Goal: Task Accomplishment & Management: Use online tool/utility

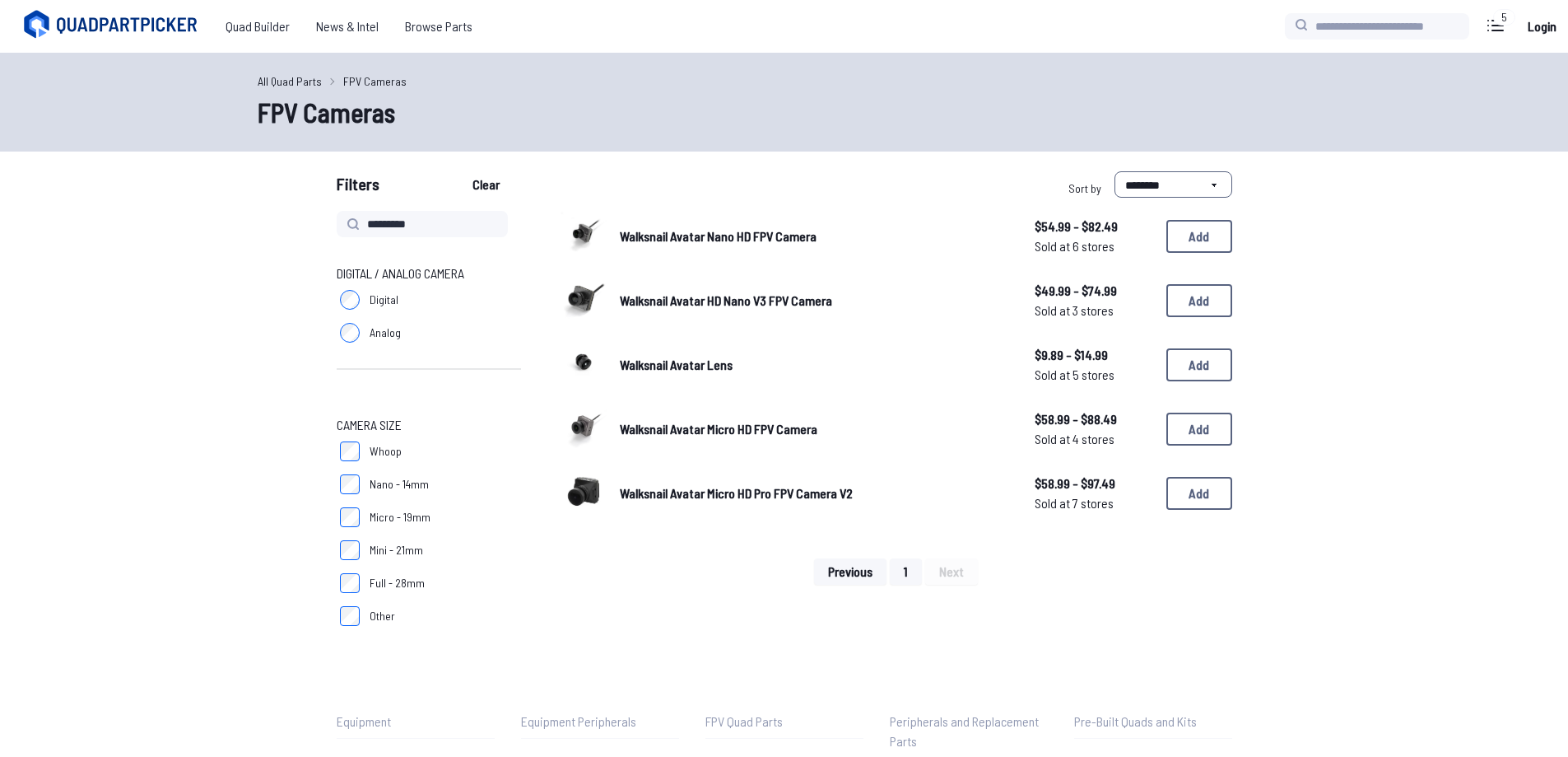
click at [285, 77] on link "All Quad Parts" at bounding box center [289, 81] width 64 height 17
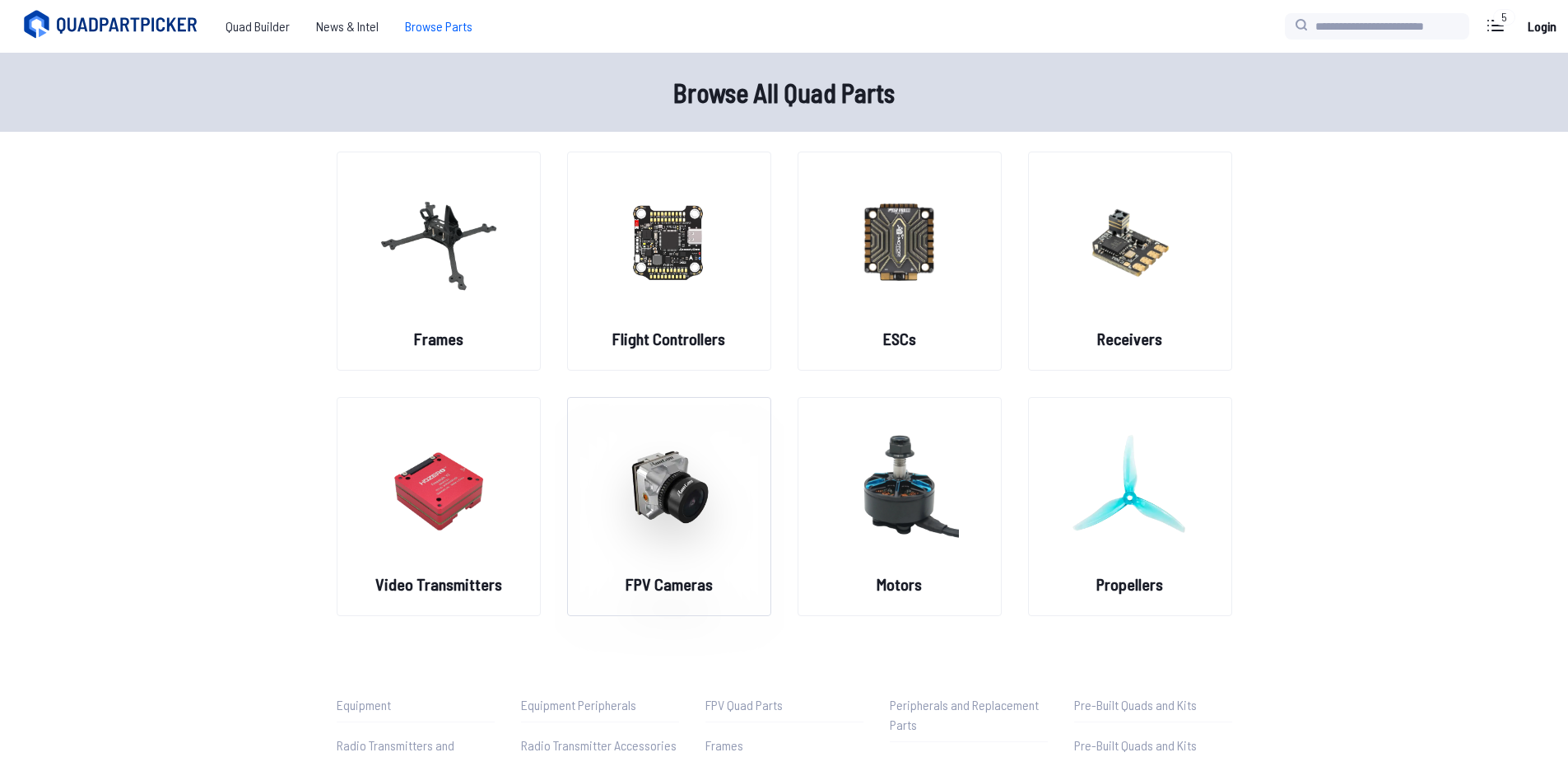
click at [676, 562] on figure at bounding box center [669, 485] width 184 height 174
click at [420, 202] on img at bounding box center [439, 241] width 119 height 145
click at [483, 269] on img at bounding box center [439, 241] width 119 height 145
click at [448, 22] on span "Browse Parts" at bounding box center [439, 26] width 94 height 33
click at [449, 25] on span "Browse Parts" at bounding box center [439, 26] width 94 height 33
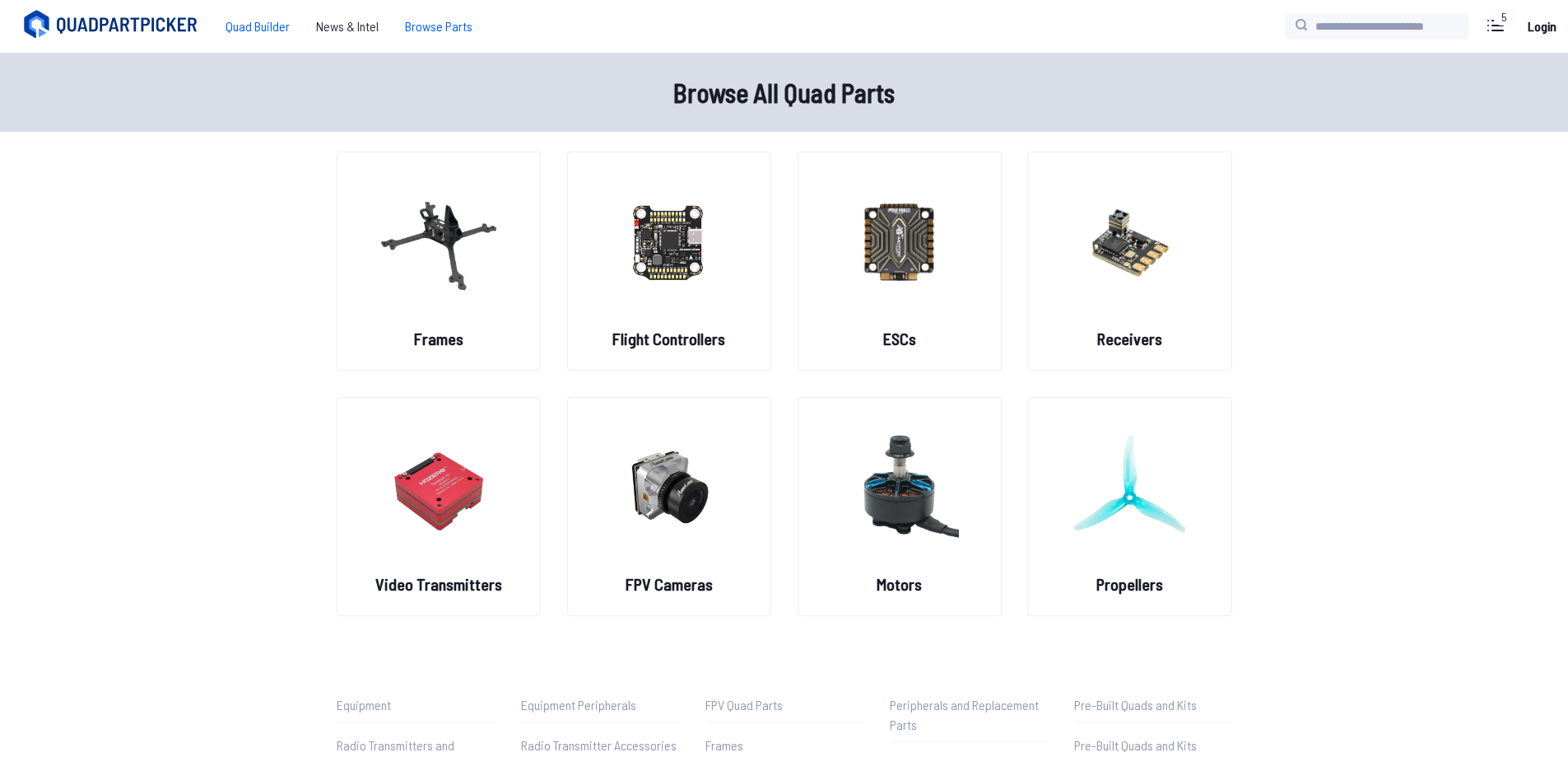
click at [272, 29] on span "Quad Builder" at bounding box center [258, 26] width 91 height 33
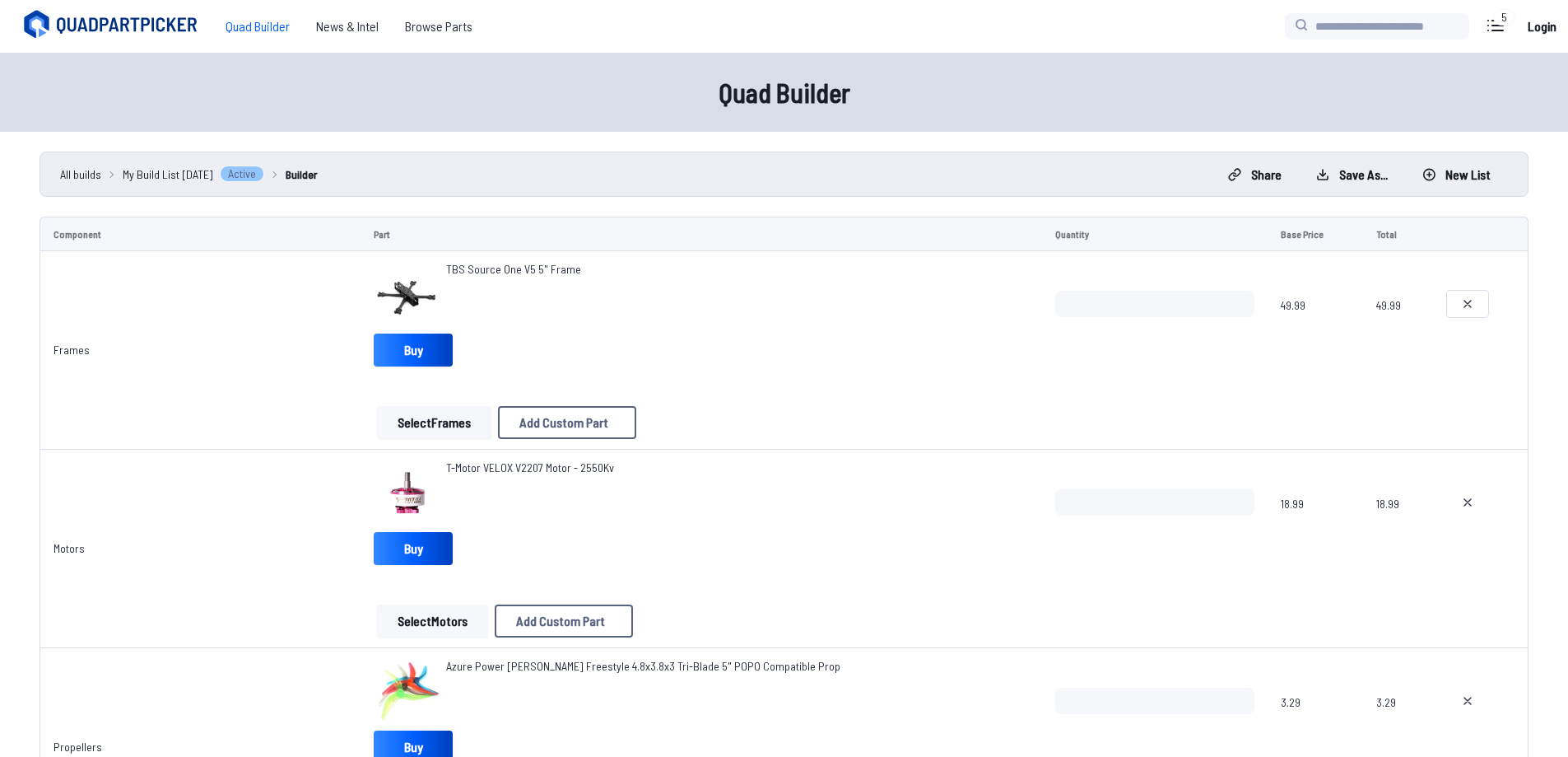
click at [1466, 311] on button at bounding box center [1467, 303] width 41 height 26
type textarea "**********"
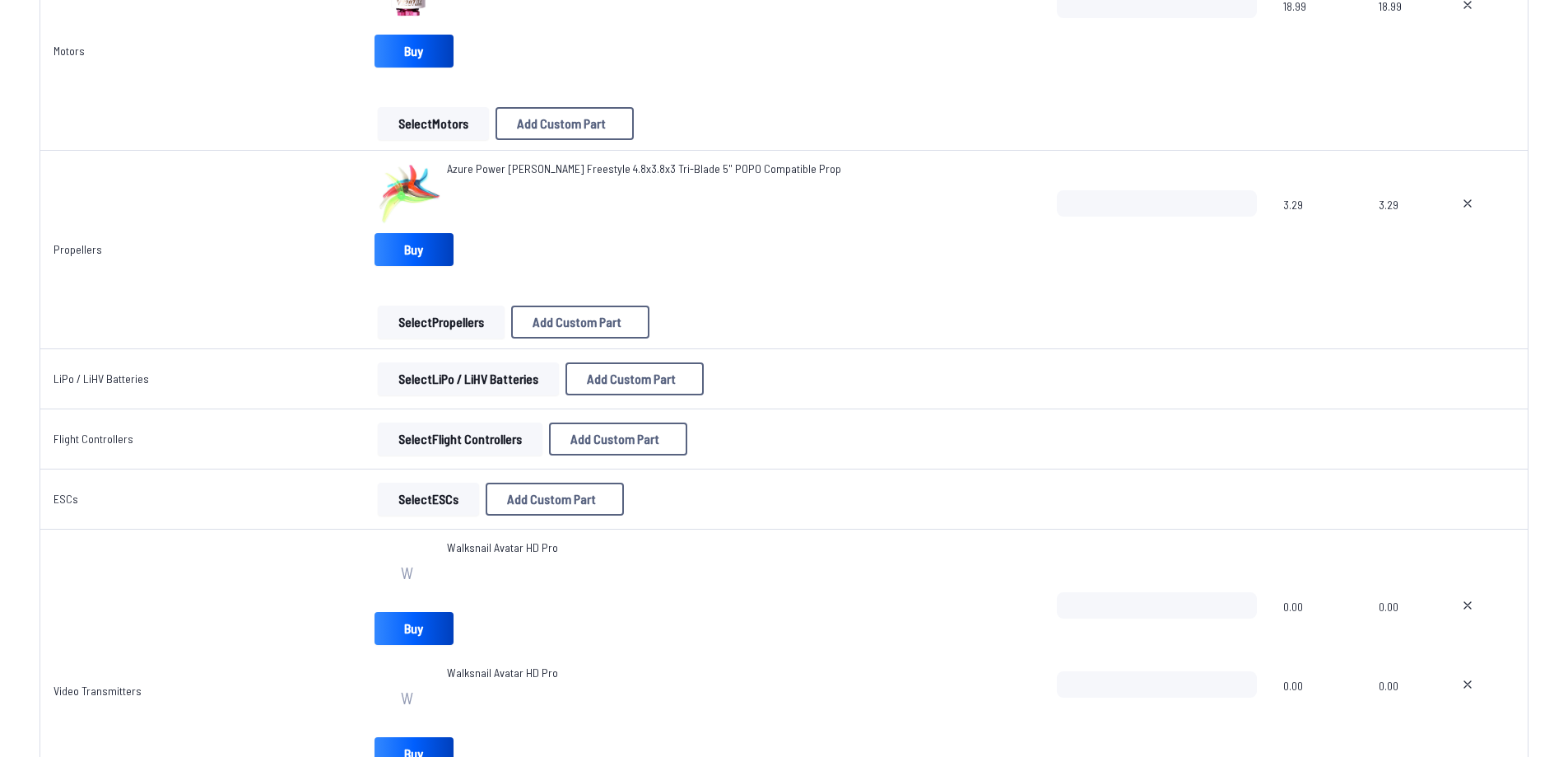
scroll to position [412, 0]
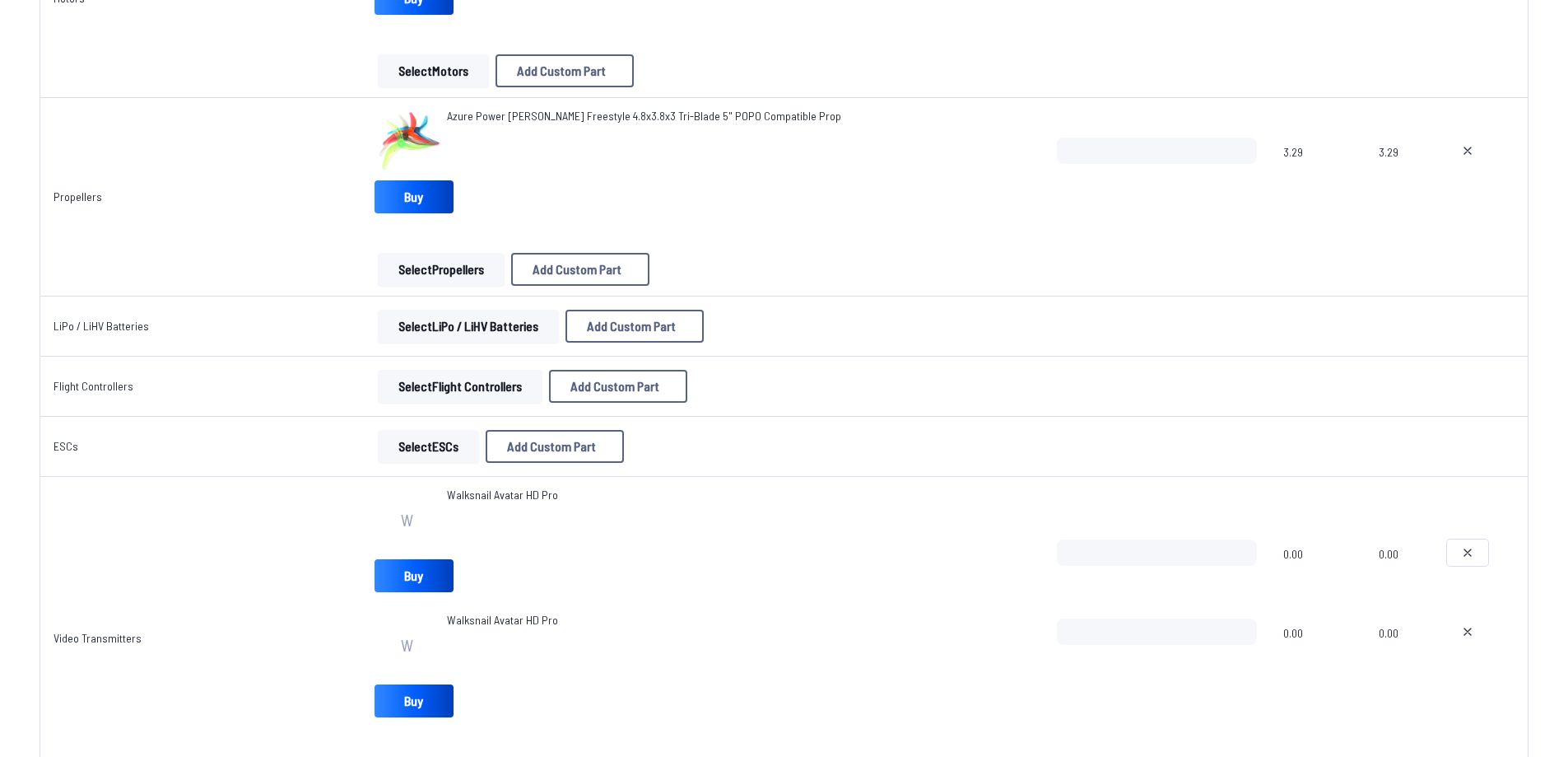
click at [1461, 551] on icon at bounding box center [1467, 553] width 13 height 13
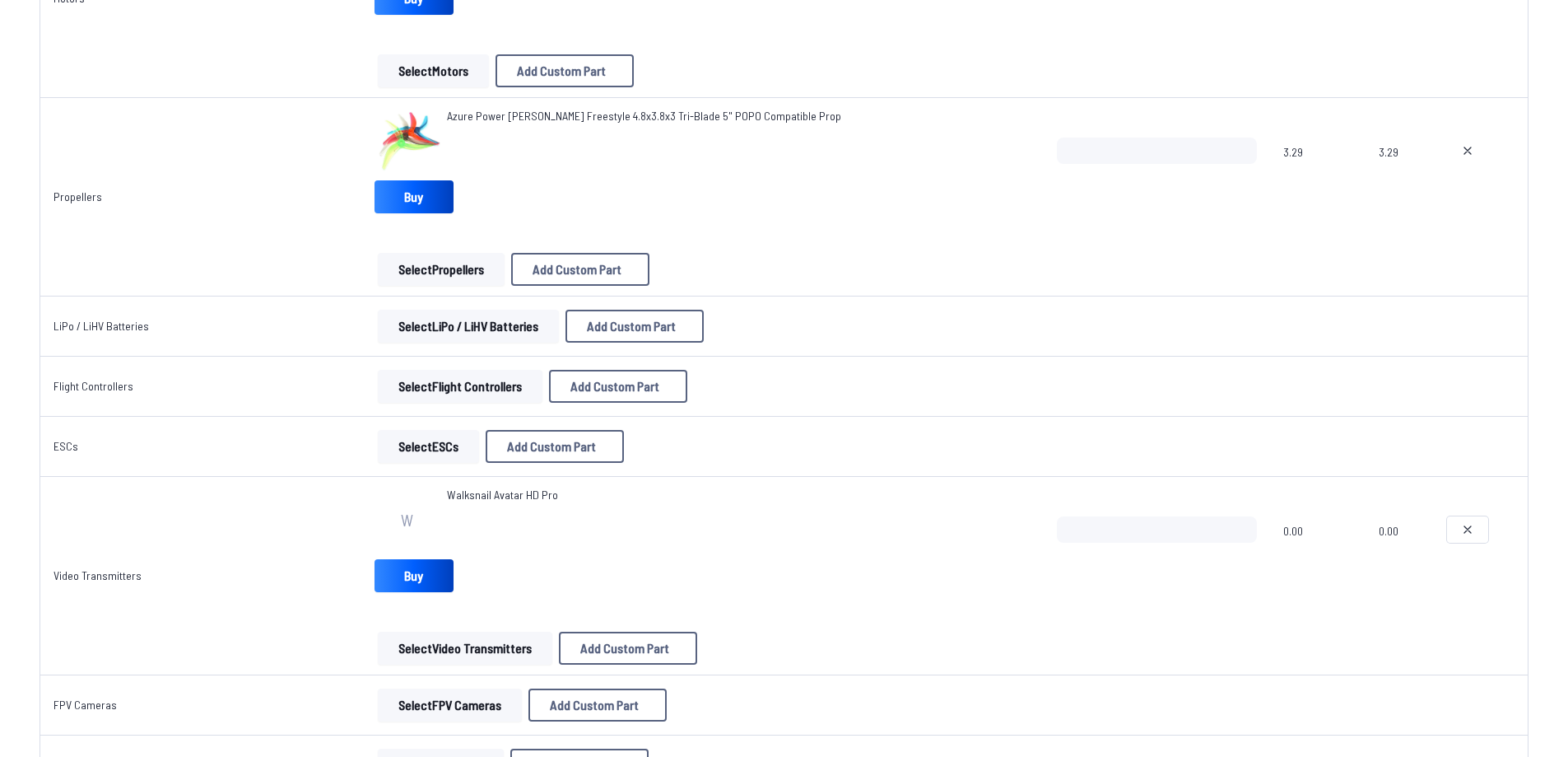
click at [1471, 537] on button at bounding box center [1467, 529] width 41 height 26
click at [1467, 525] on icon at bounding box center [1467, 530] width 13 height 13
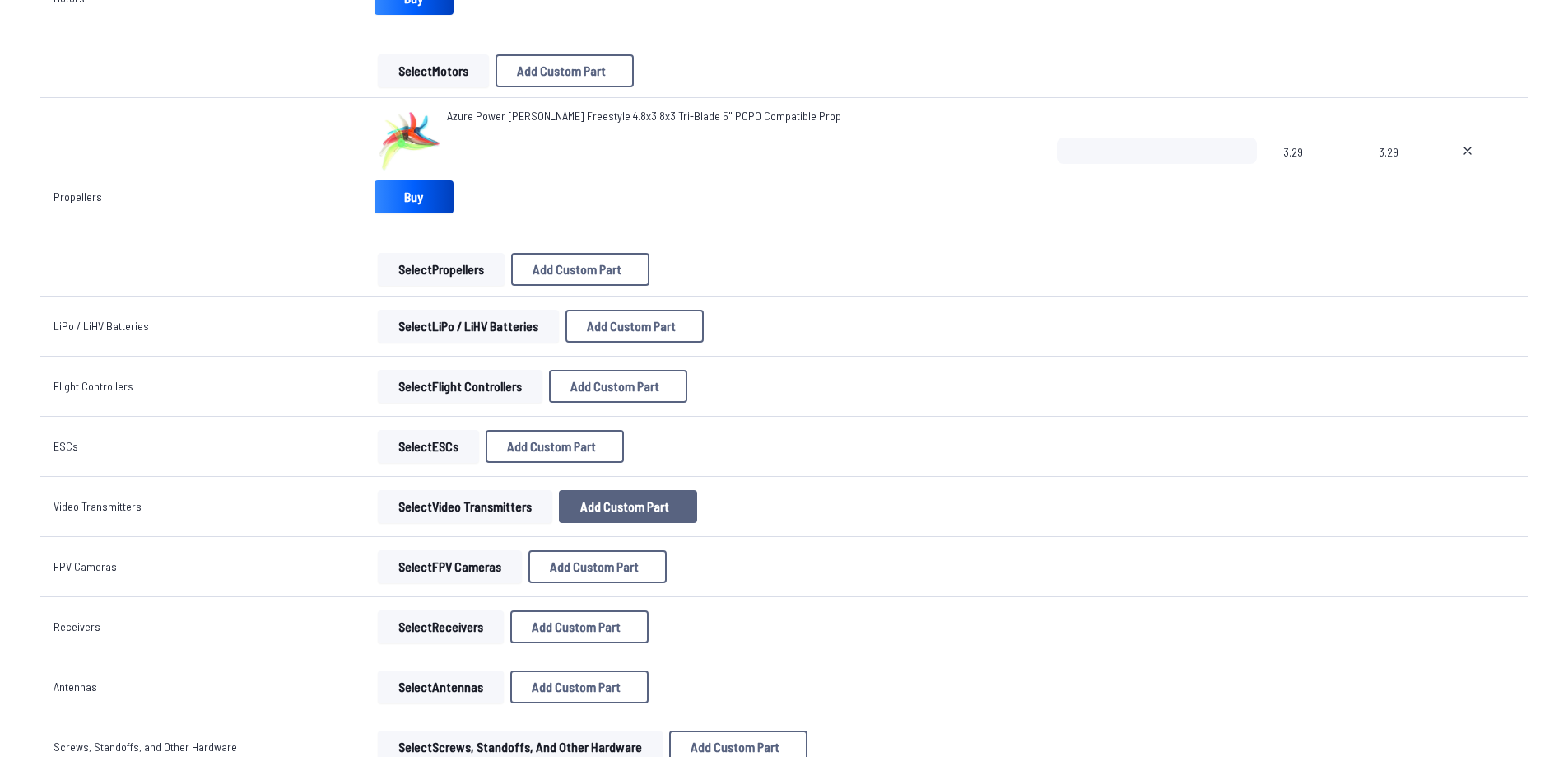
click at [612, 510] on span "Add Custom Part" at bounding box center [625, 507] width 89 height 13
select select "**********"
click at [966, 145] on button at bounding box center [945, 156] width 40 height 24
click at [499, 501] on button "Select Video Transmitters" at bounding box center [465, 506] width 174 height 33
click at [475, 511] on button "Select Video Transmitters" at bounding box center [465, 506] width 174 height 33
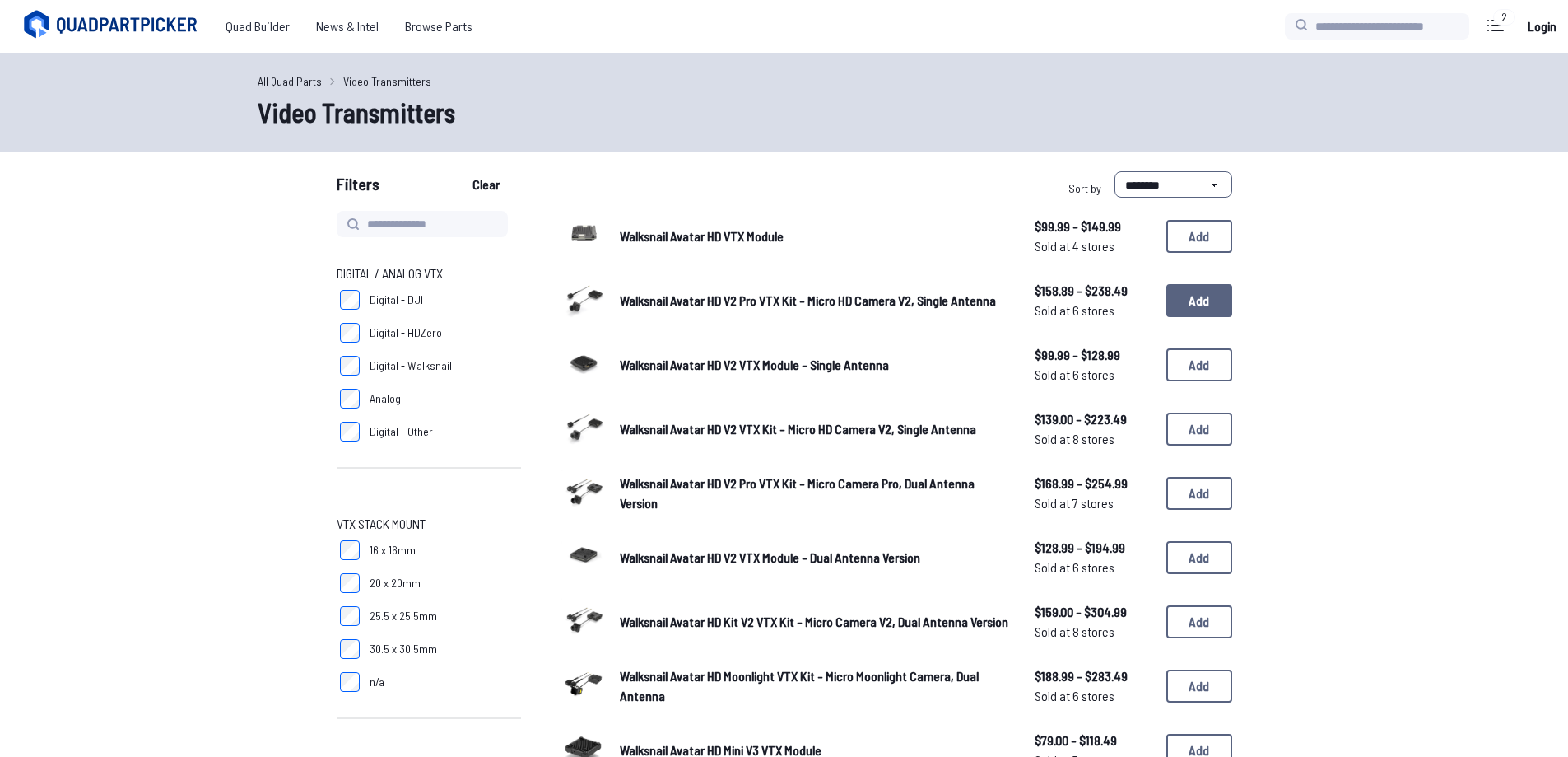
click at [1190, 298] on button "Add" at bounding box center [1199, 300] width 66 height 33
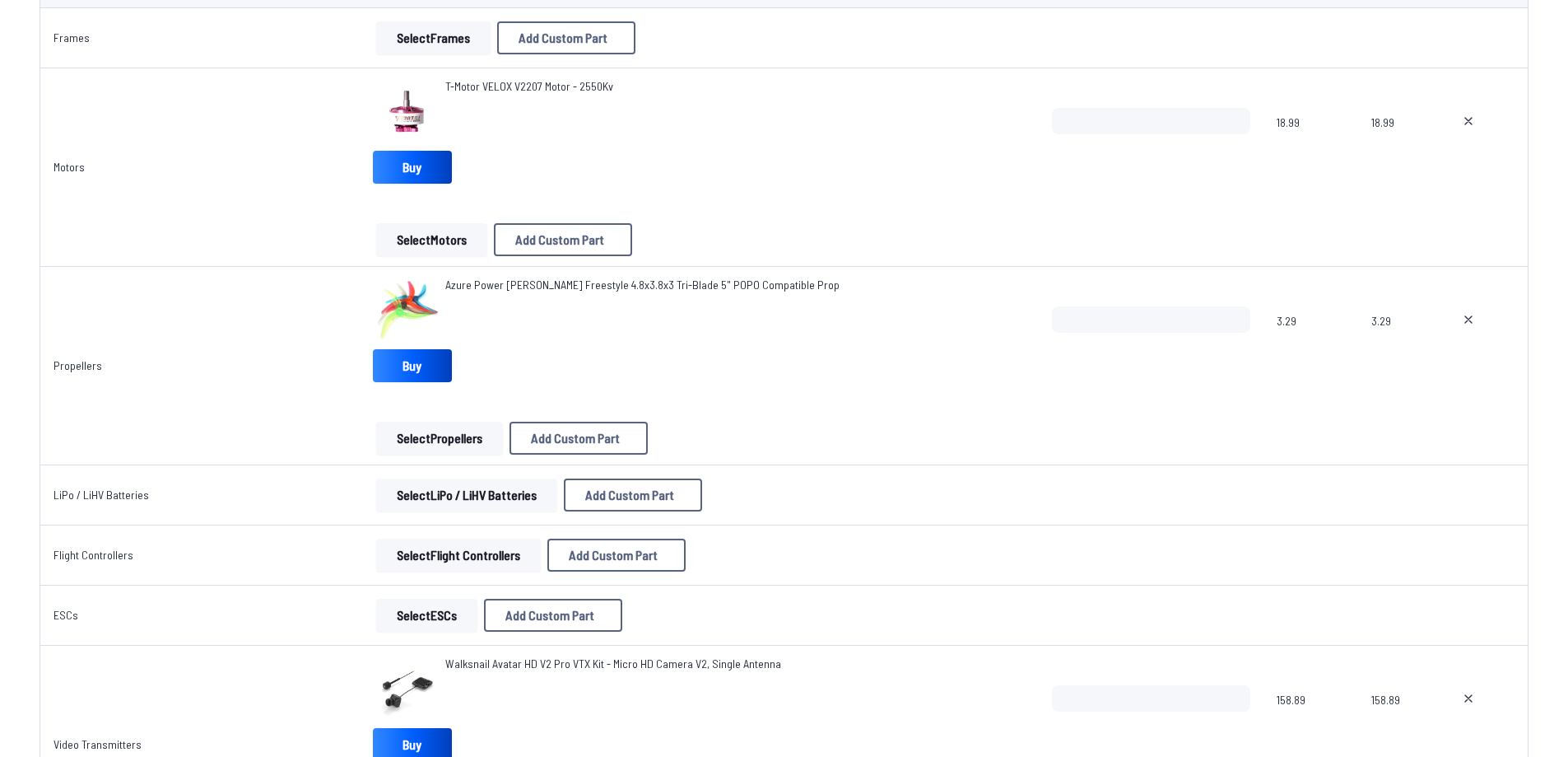
scroll to position [247, 0]
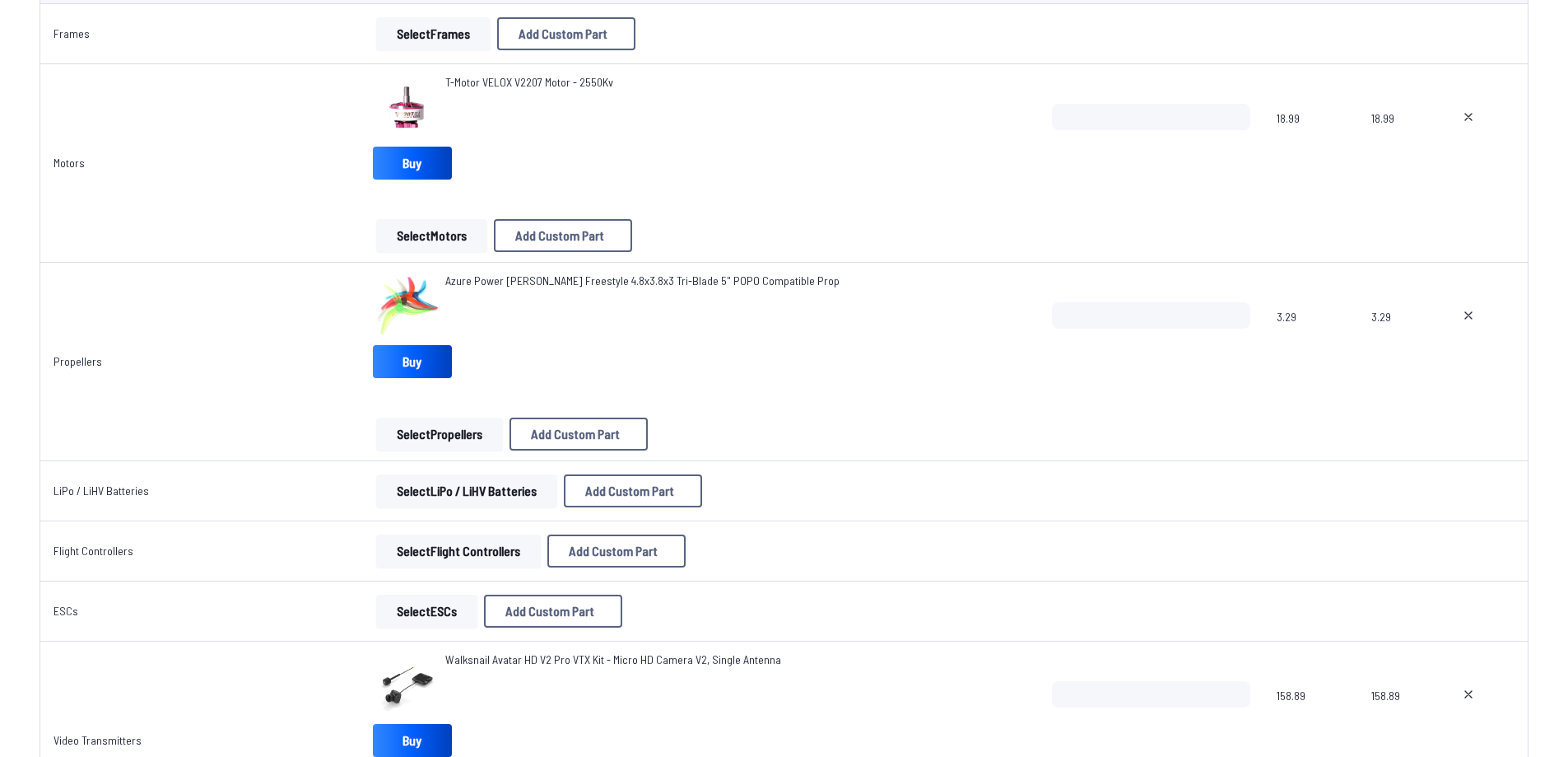
click at [503, 560] on button "Select Flight Controllers" at bounding box center [459, 551] width 165 height 33
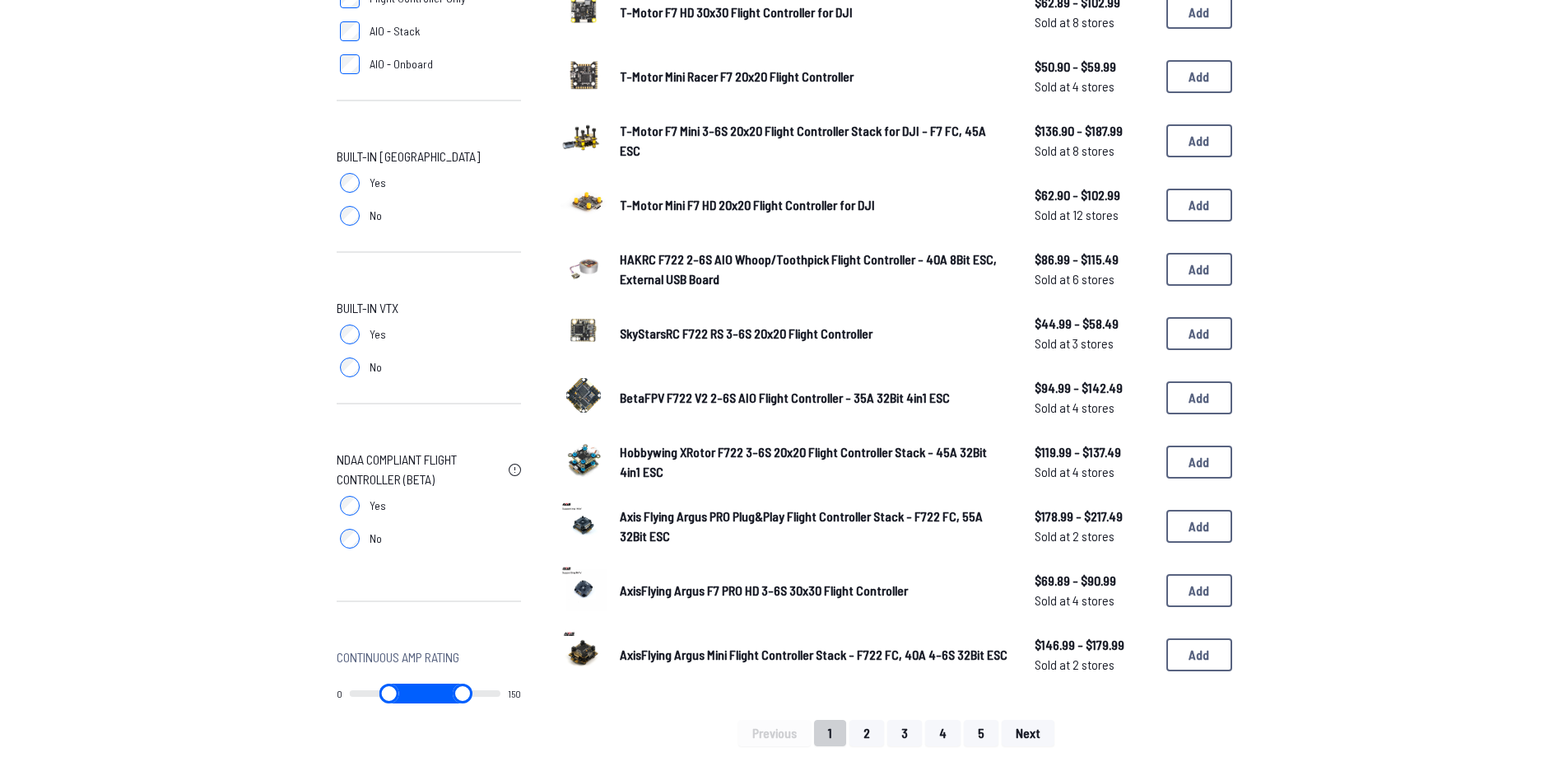
scroll to position [823, 0]
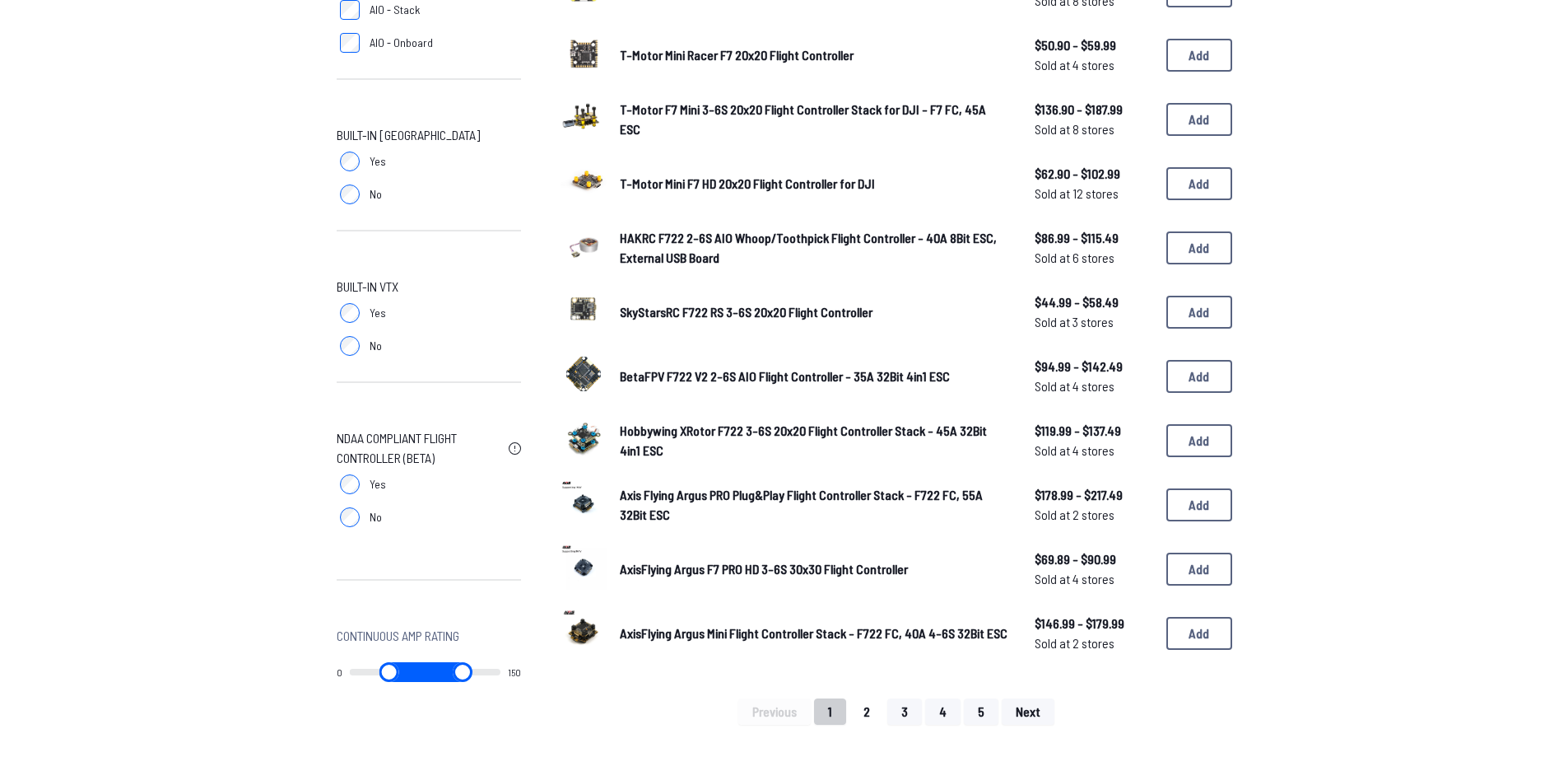
click at [870, 703] on button "2" at bounding box center [867, 711] width 34 height 26
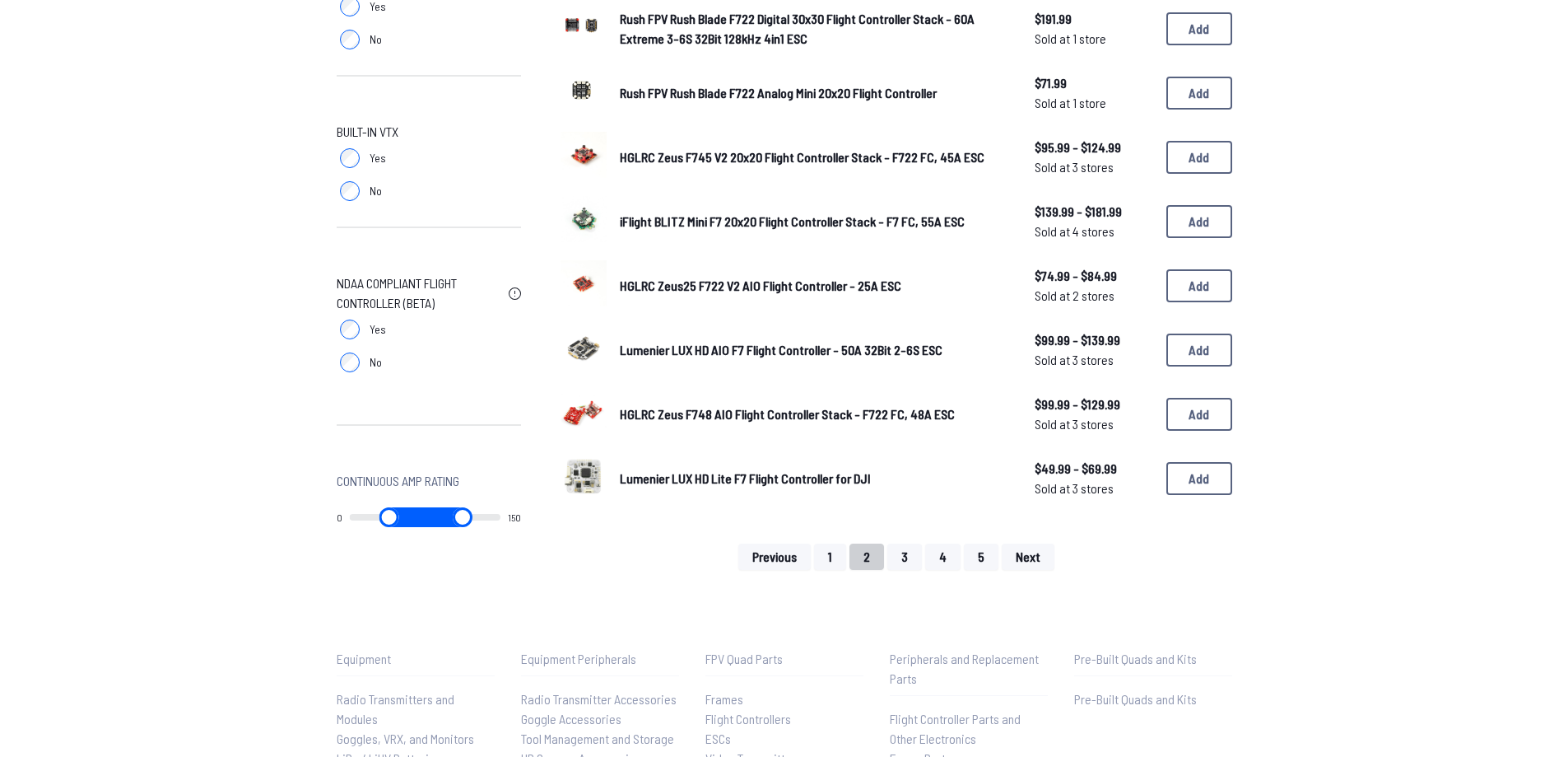
scroll to position [988, 0]
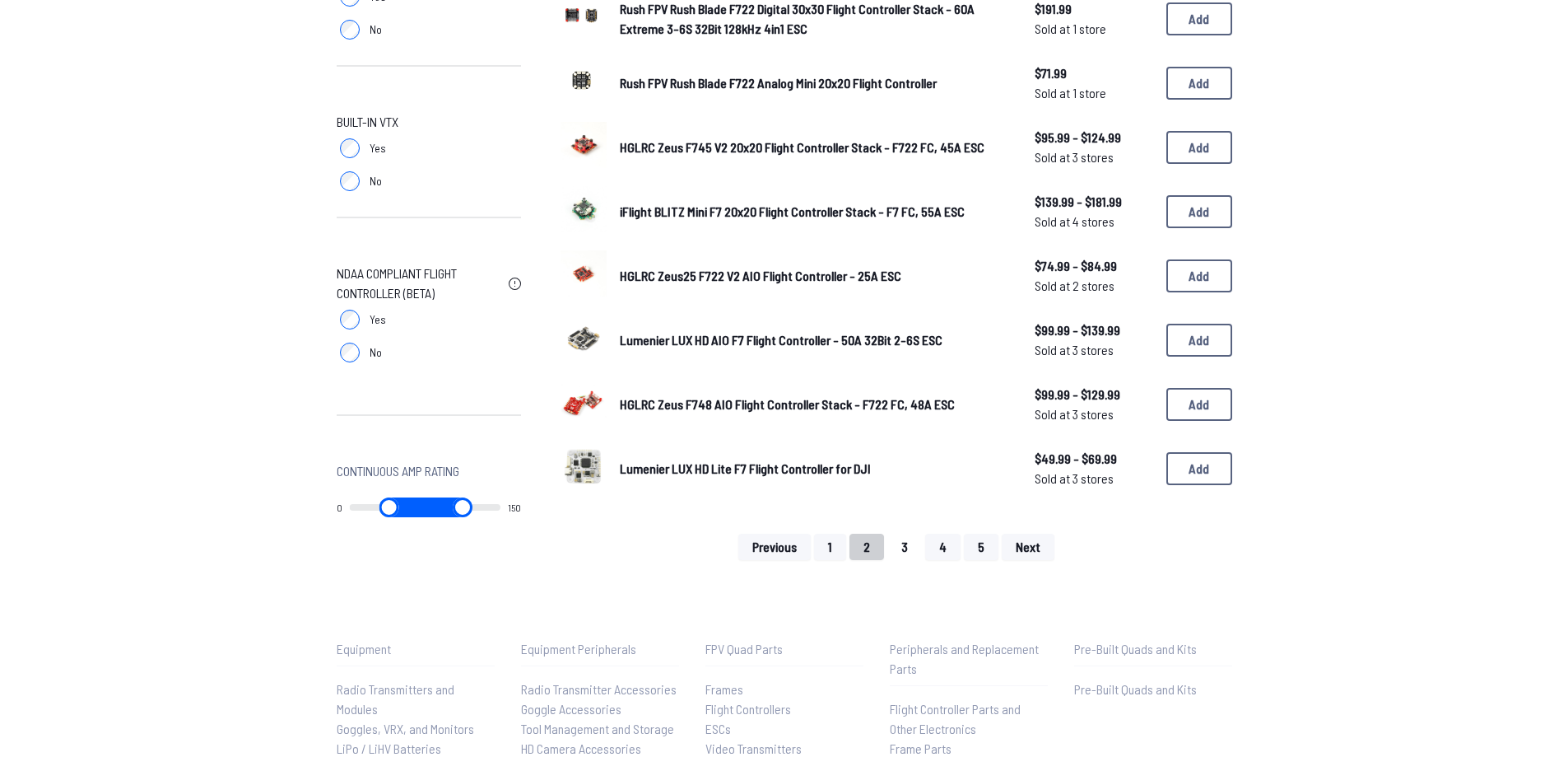
click at [905, 544] on button "3" at bounding box center [904, 546] width 34 height 26
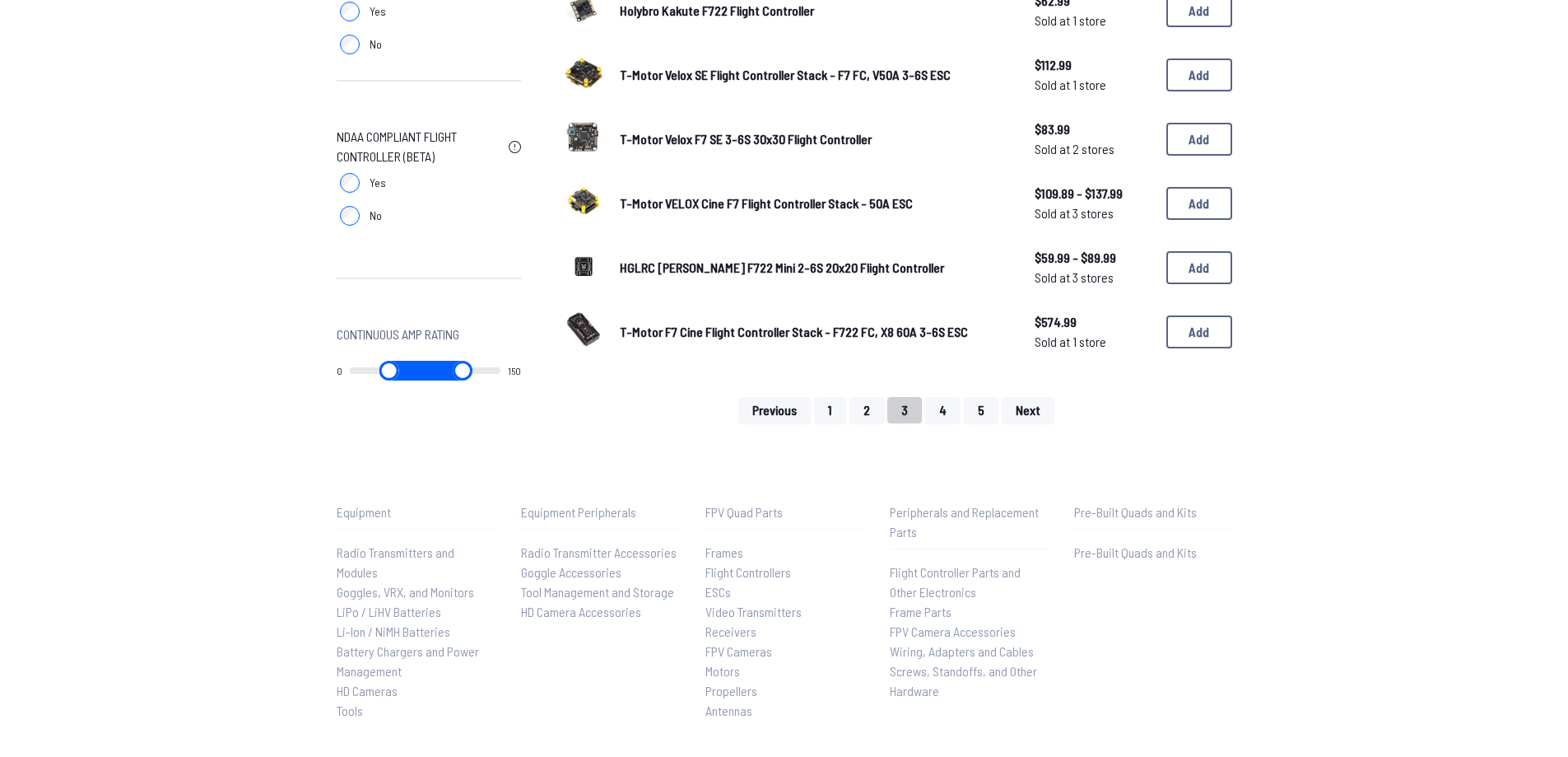
scroll to position [1153, 0]
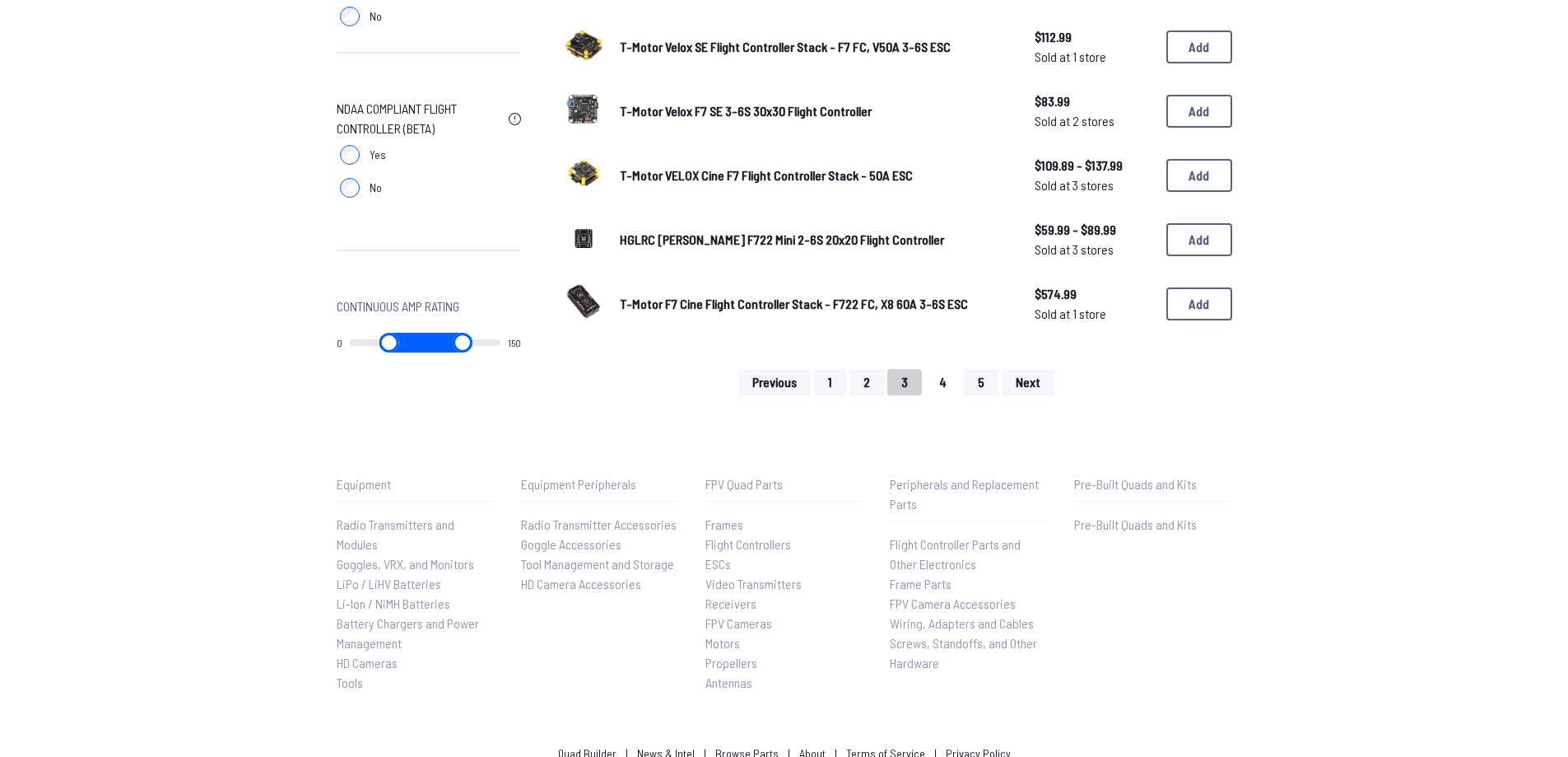
click at [944, 385] on button "4" at bounding box center [943, 381] width 35 height 26
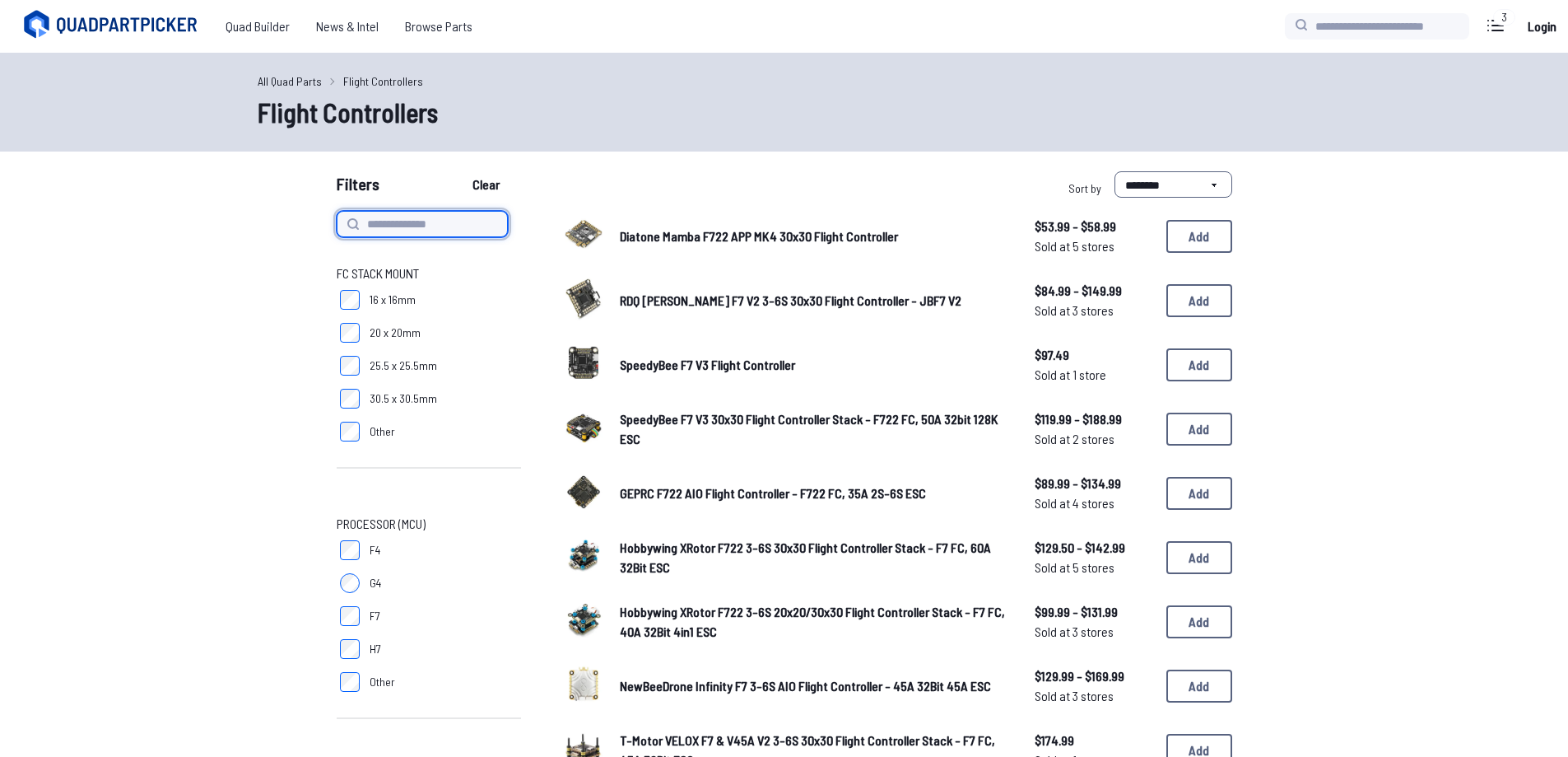
click at [443, 225] on input at bounding box center [421, 223] width 171 height 26
type input "******"
click at [459, 172] on button "Clear" at bounding box center [487, 184] width 56 height 26
type input "******"
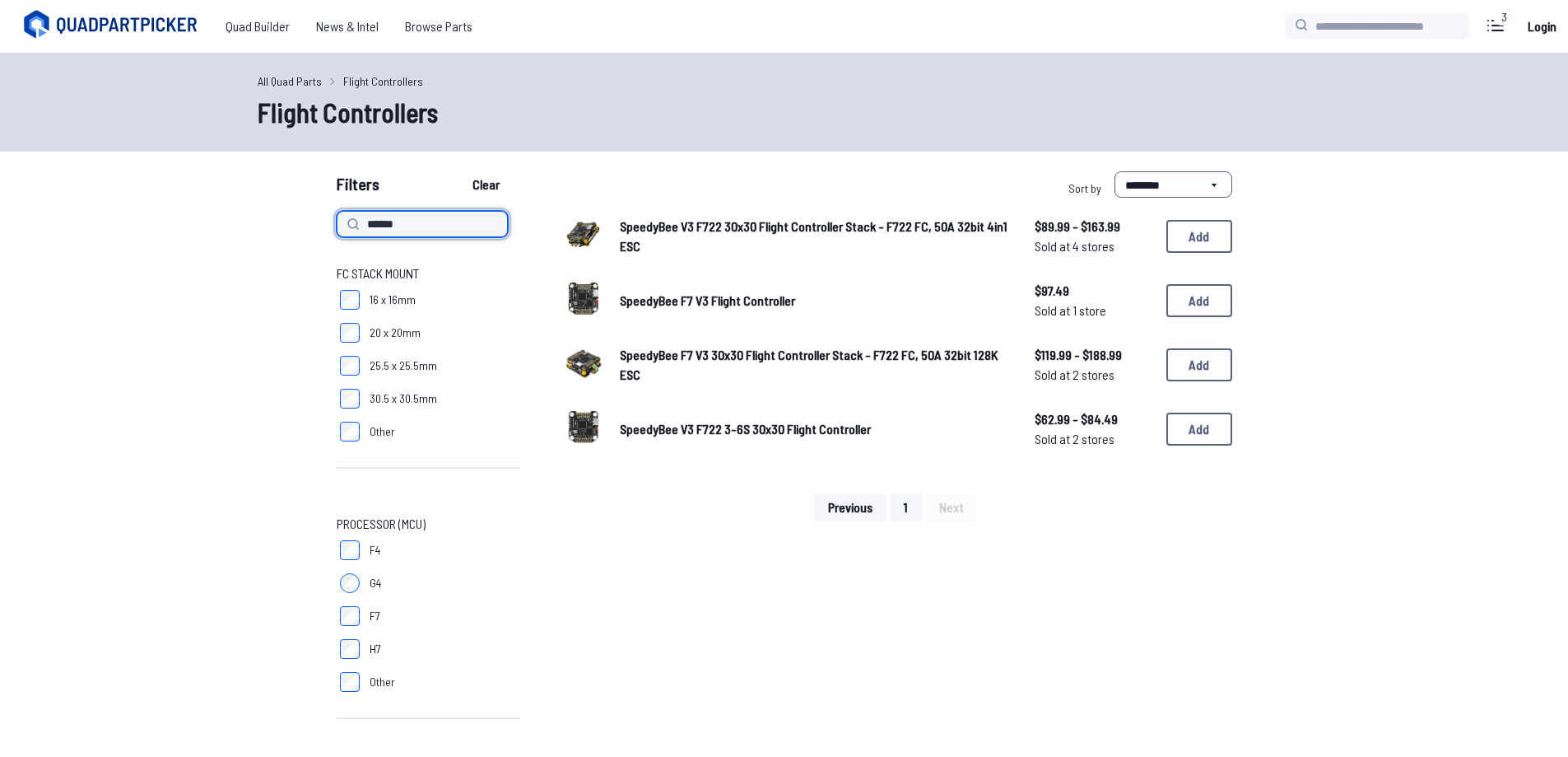
drag, startPoint x: 459, startPoint y: 220, endPoint x: 253, endPoint y: 231, distance: 206.3
click at [287, 80] on link "All Quad Parts" at bounding box center [289, 81] width 64 height 17
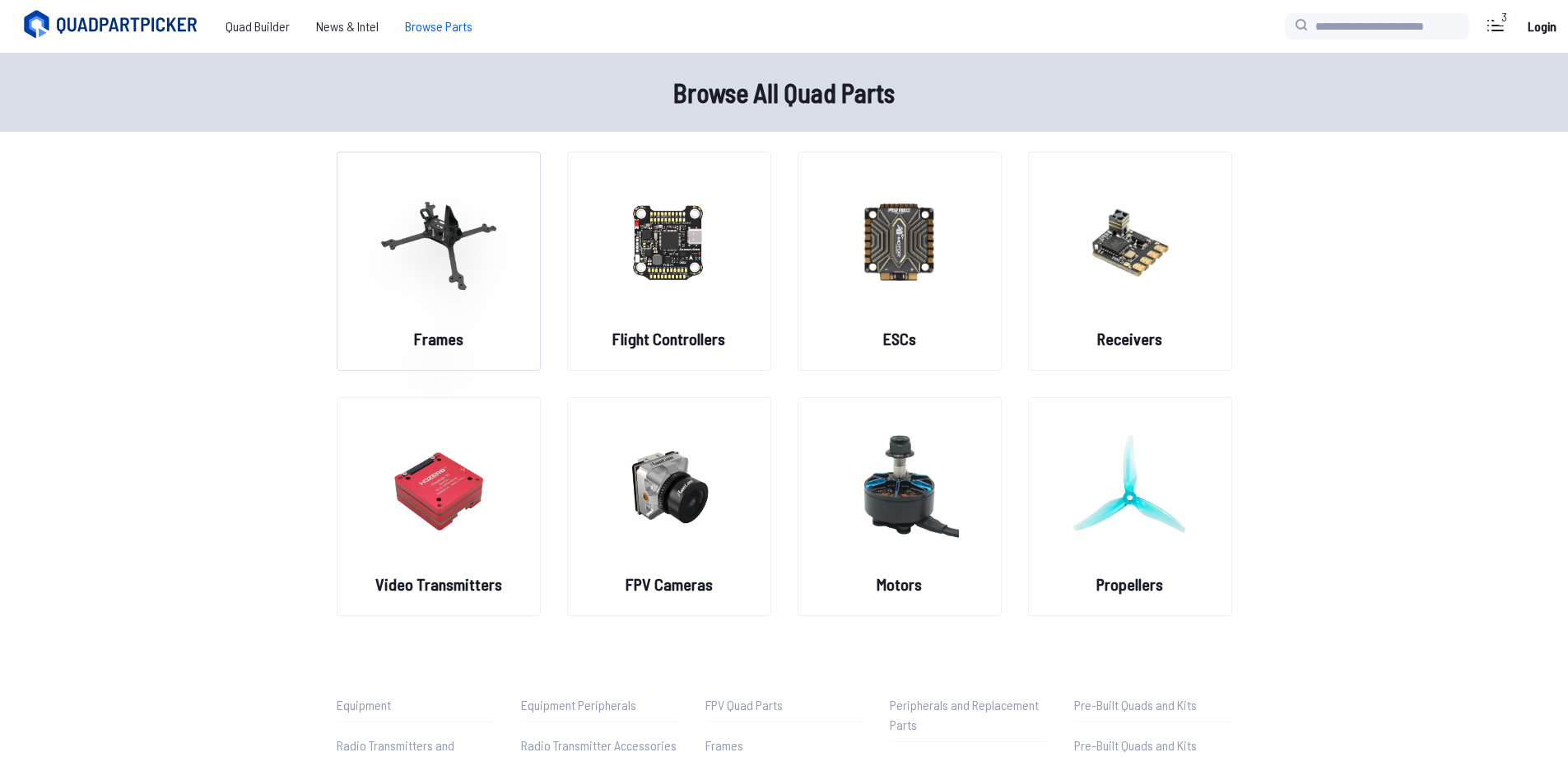
click at [447, 277] on img at bounding box center [439, 241] width 119 height 145
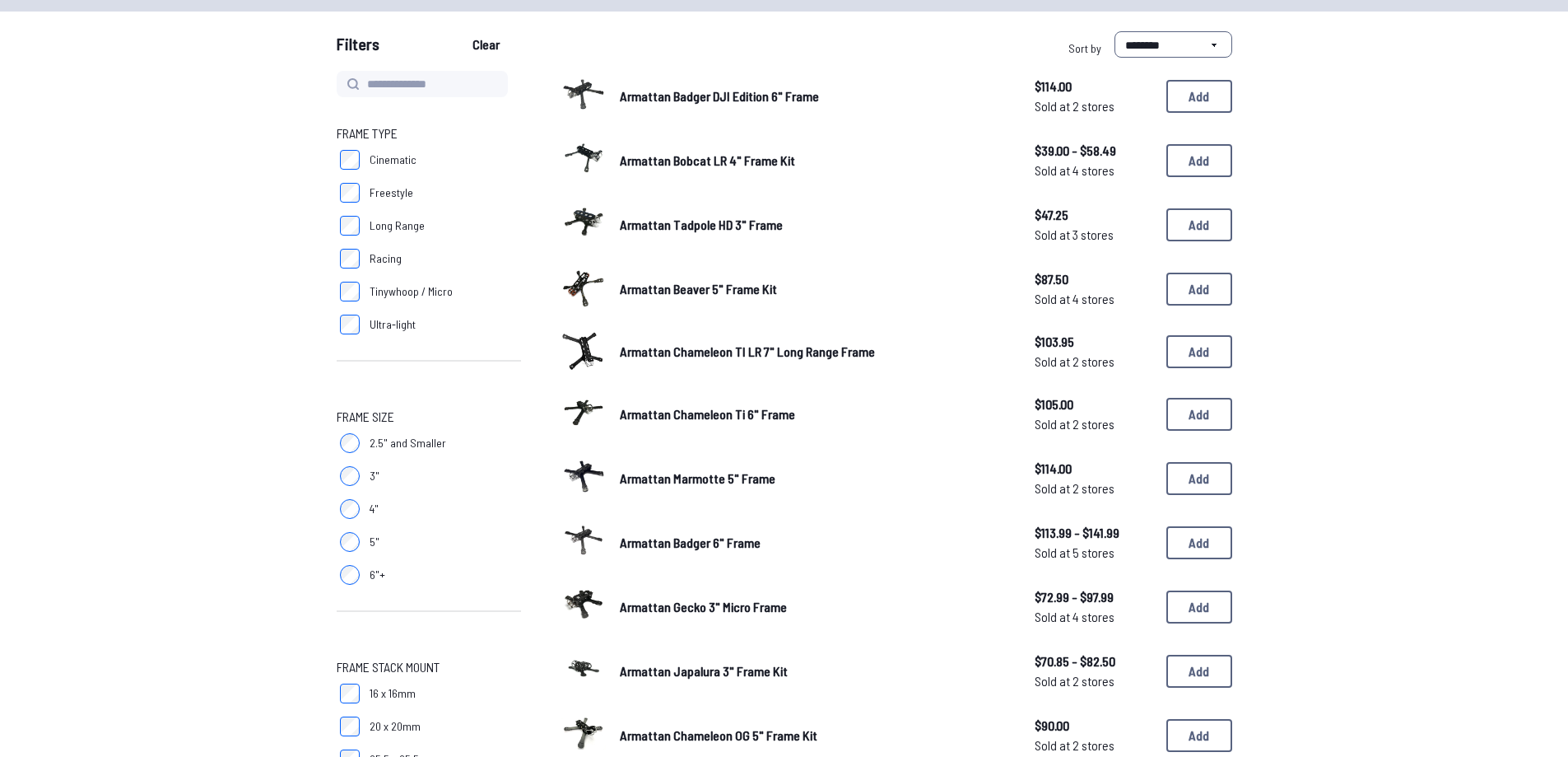
scroll to position [165, 0]
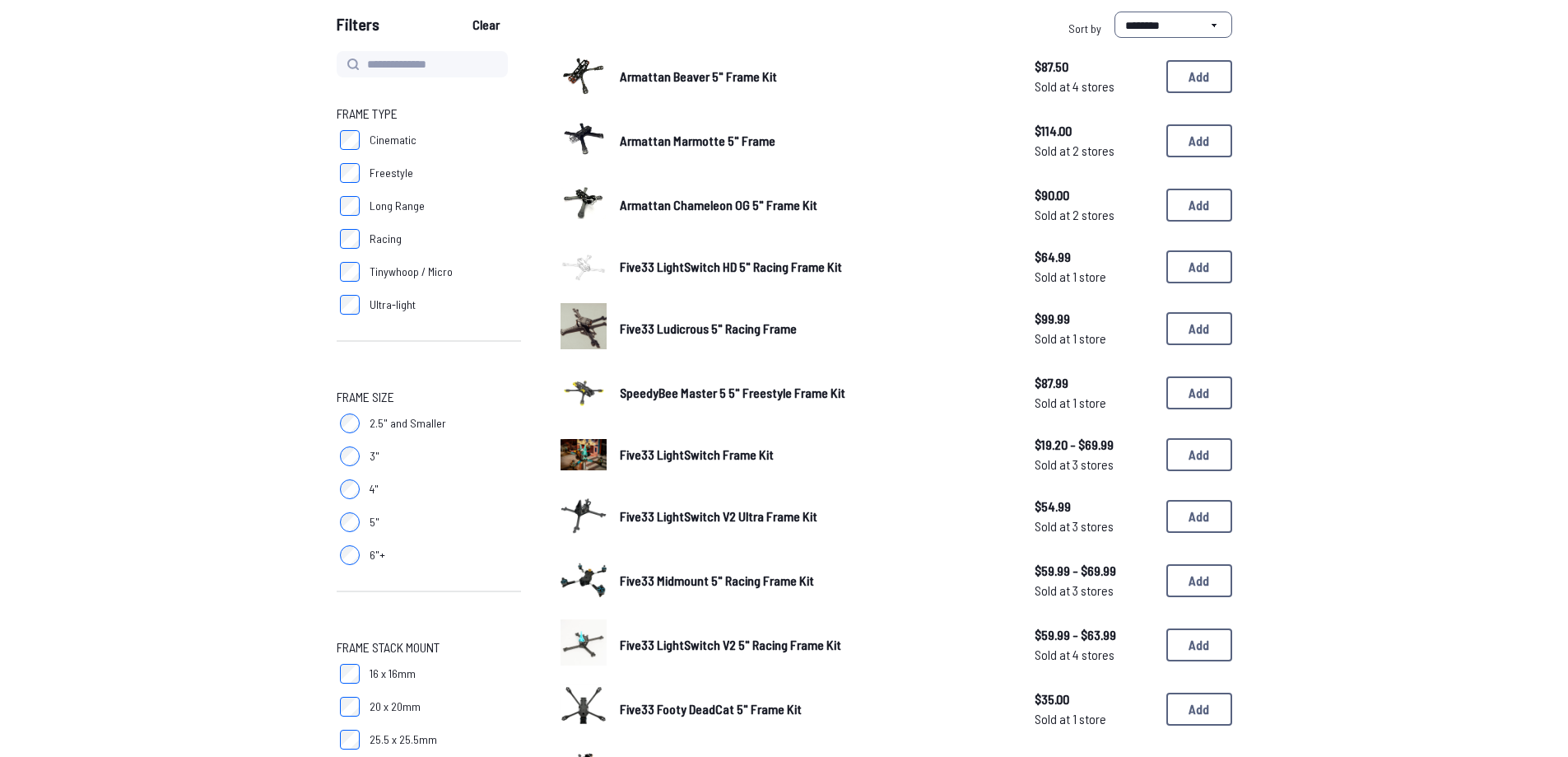
scroll to position [326, 0]
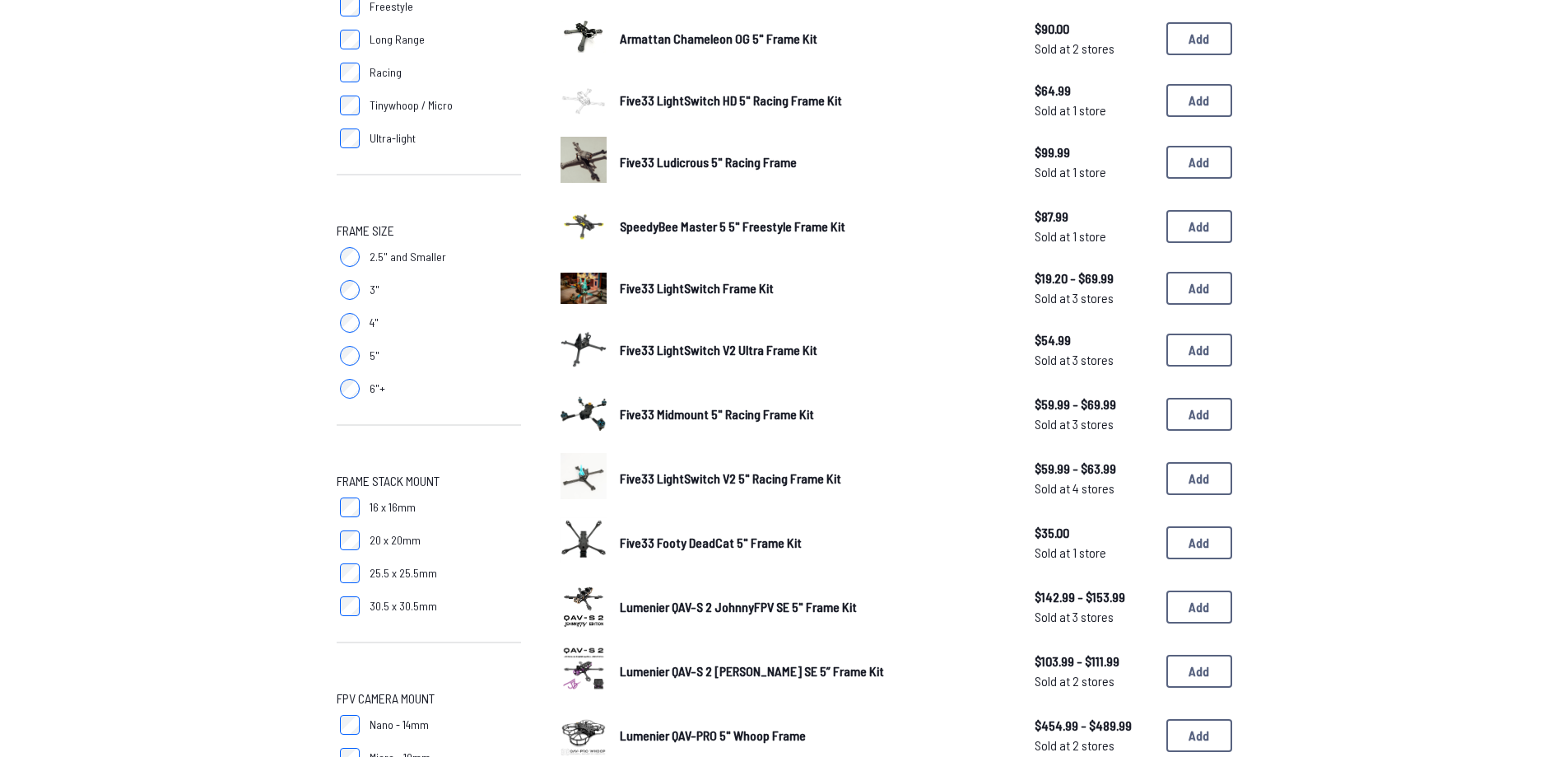
click at [424, 608] on span "30.5 x 30.5mm" at bounding box center [403, 606] width 67 height 16
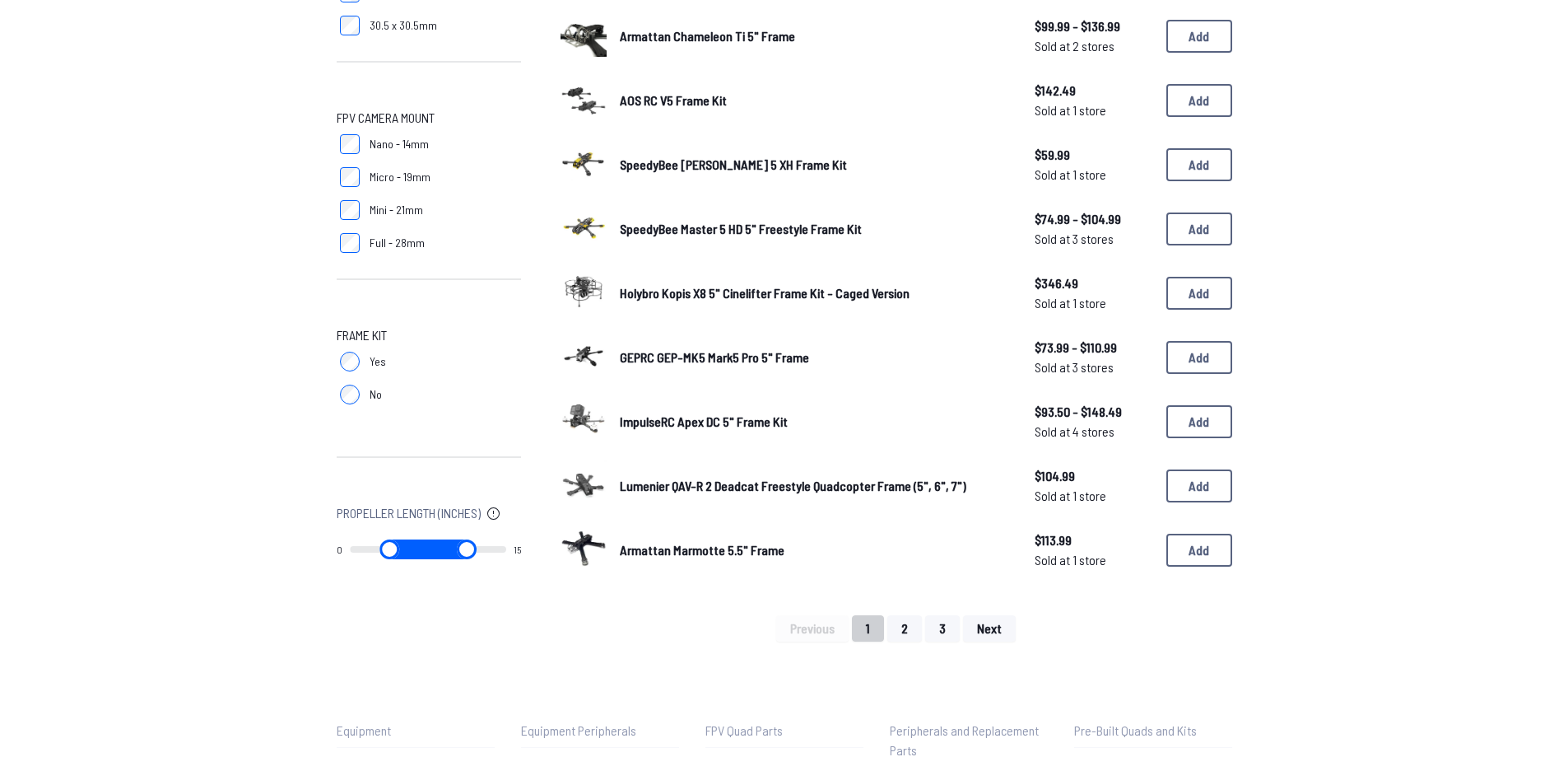
scroll to position [906, 0]
click at [914, 630] on button "2" at bounding box center [904, 629] width 34 height 26
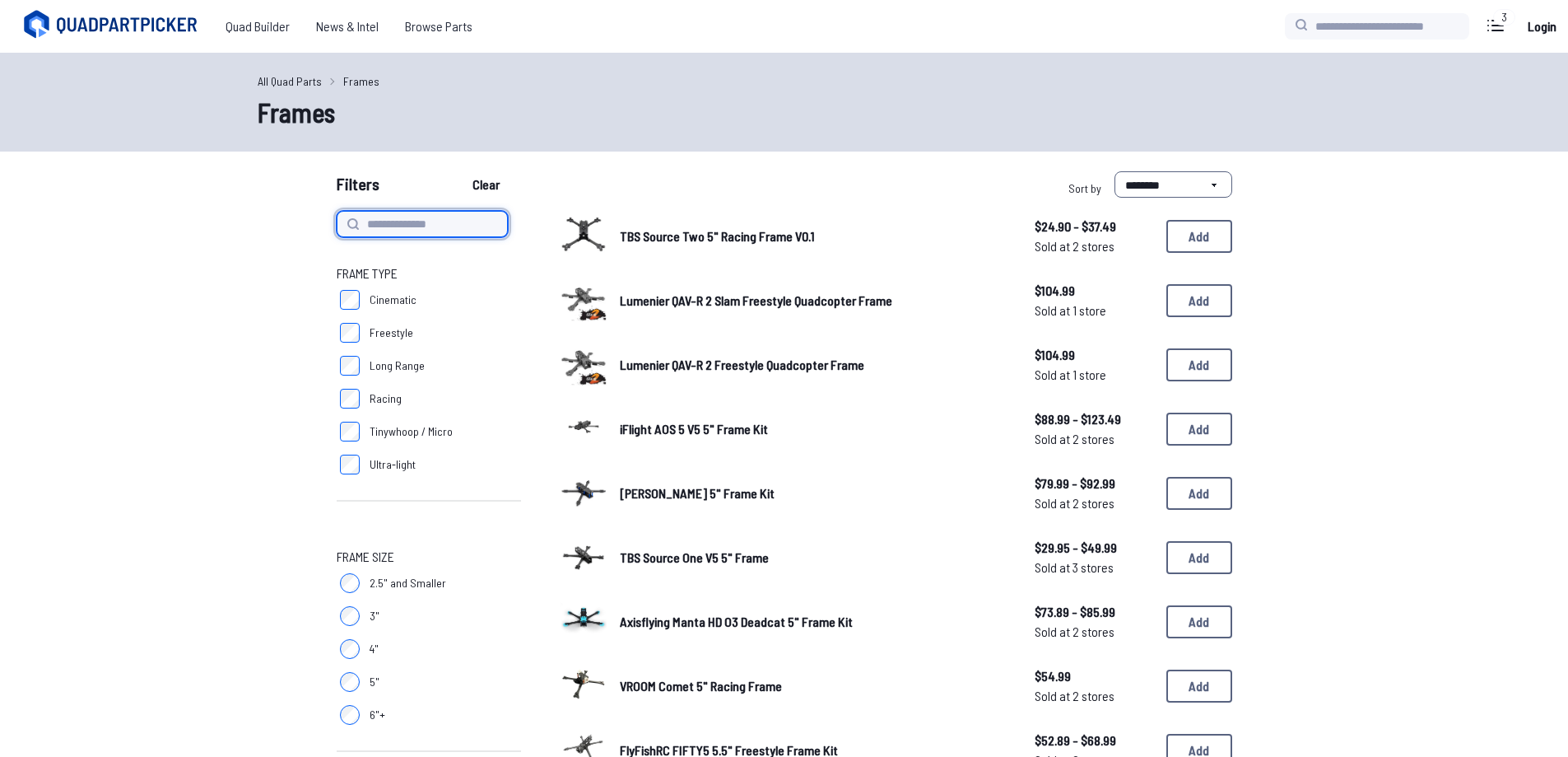
click at [438, 220] on input at bounding box center [421, 223] width 171 height 26
click at [438, 220] on input "**" at bounding box center [421, 223] width 171 height 26
type input "**********"
click at [459, 172] on button "Clear" at bounding box center [487, 184] width 56 height 26
type input "**********"
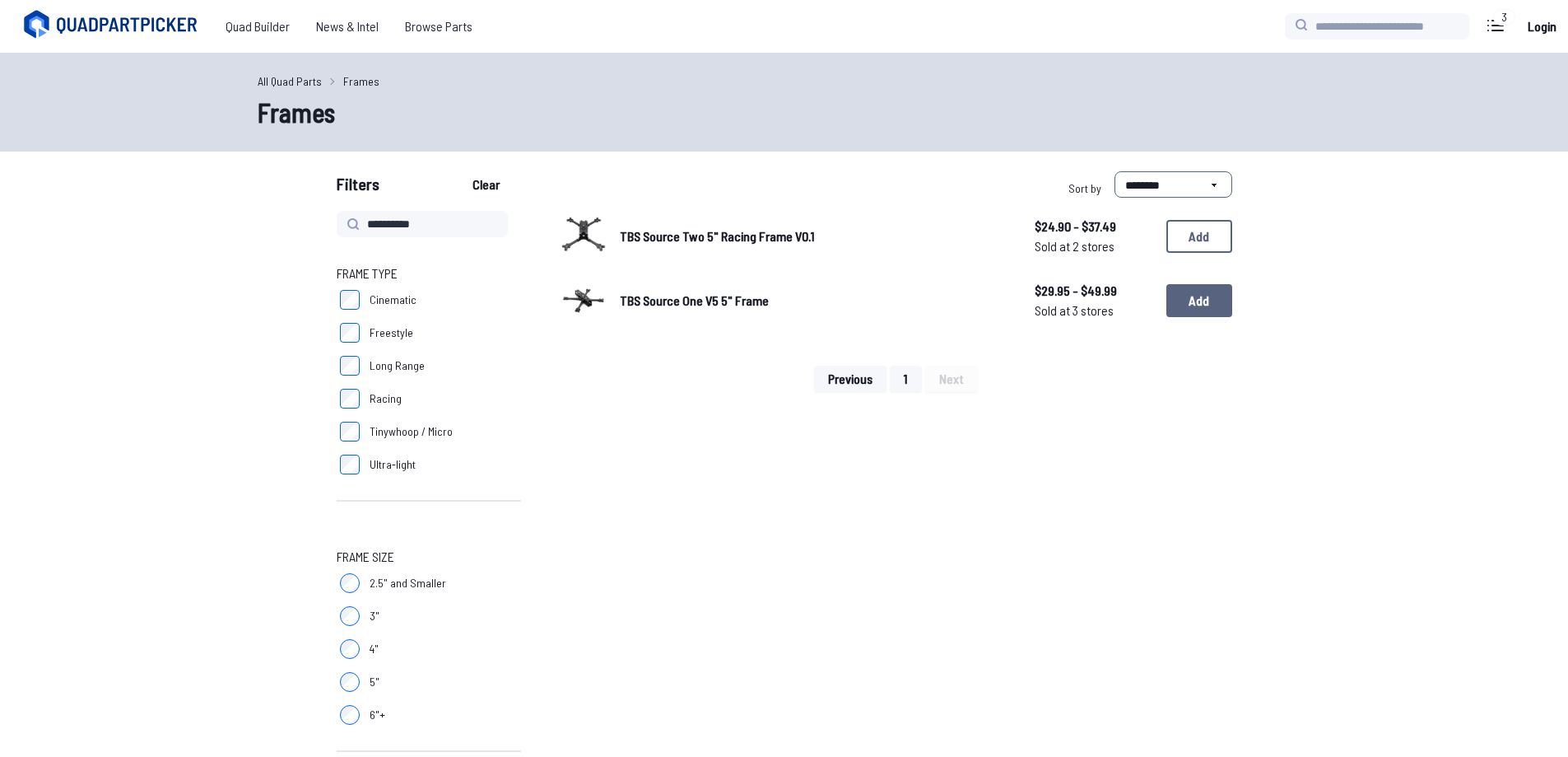
click at [1201, 313] on button "Add" at bounding box center [1199, 300] width 66 height 33
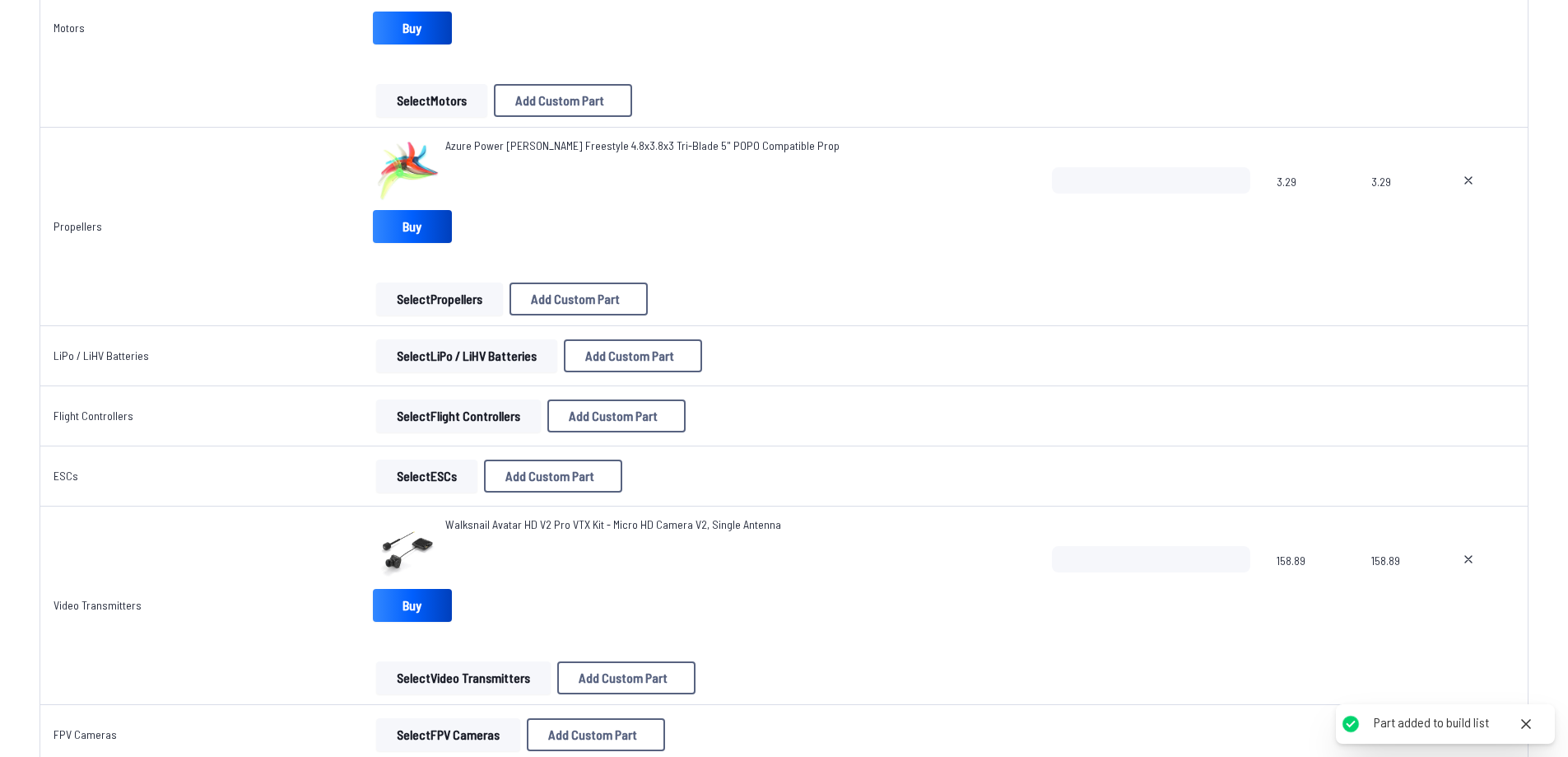
scroll to position [577, 0]
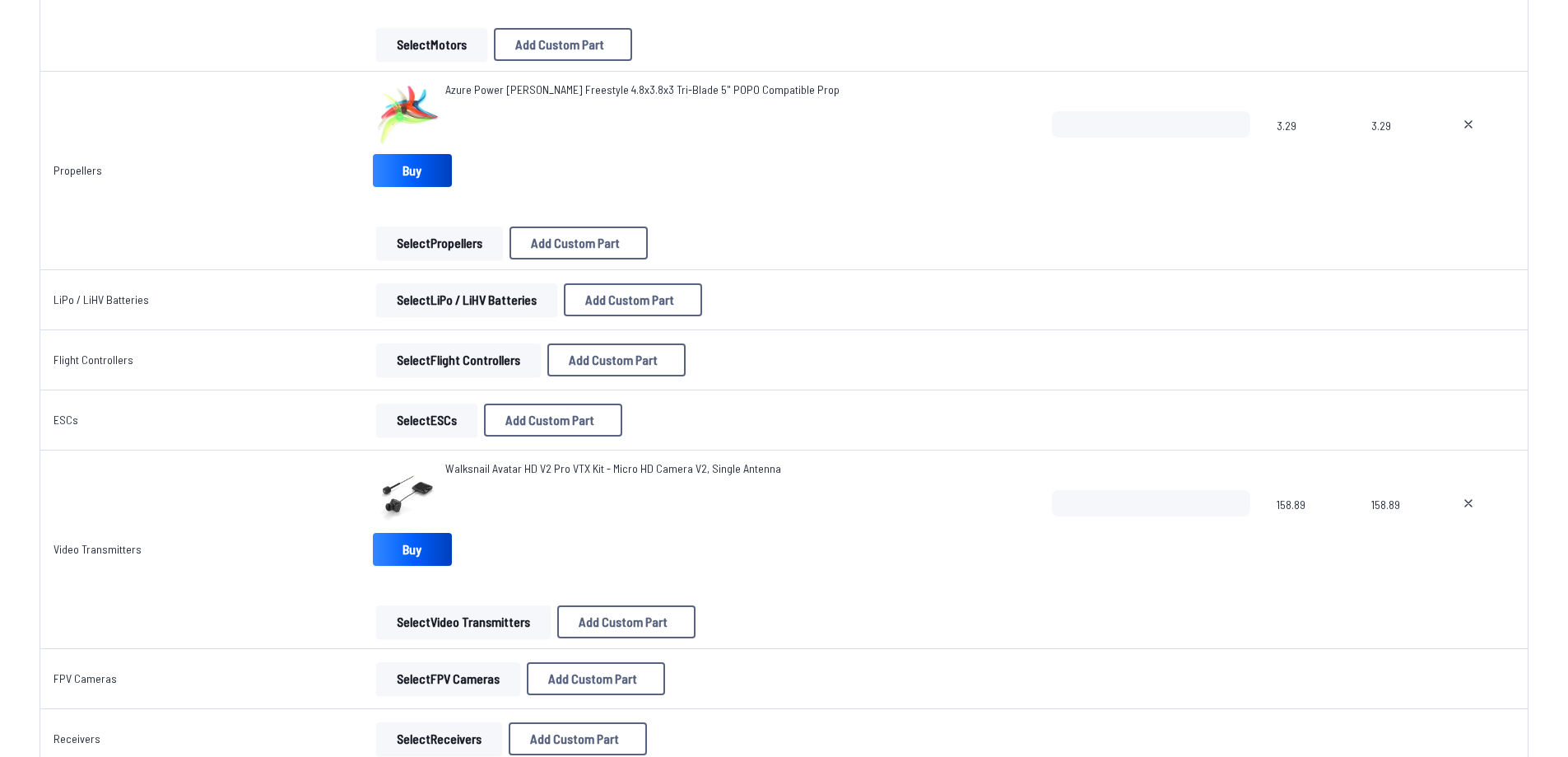
click at [481, 630] on button "Select Video Transmitters" at bounding box center [464, 622] width 174 height 33
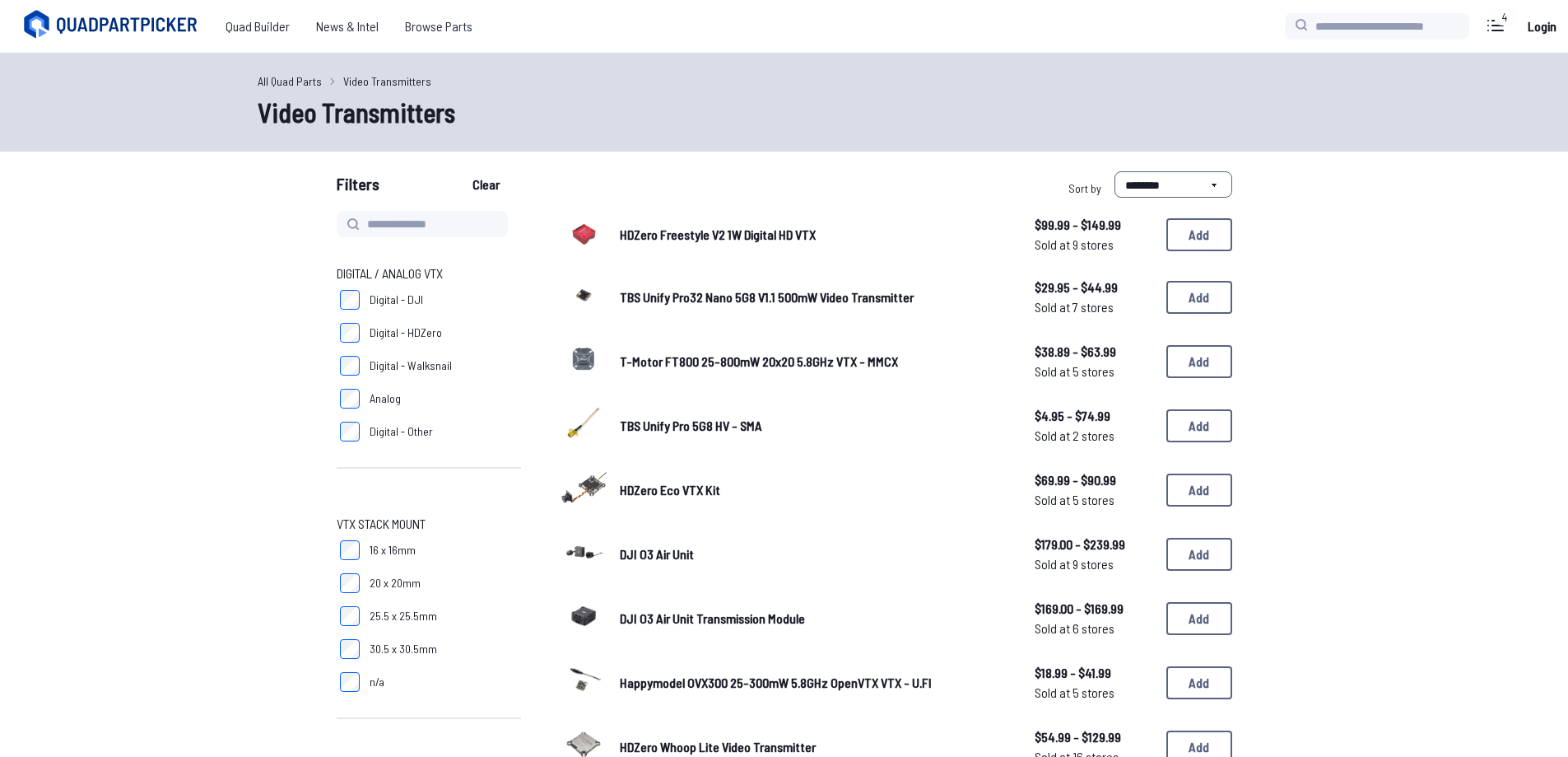
click at [407, 364] on span "Digital - Walksnail" at bounding box center [411, 365] width 82 height 16
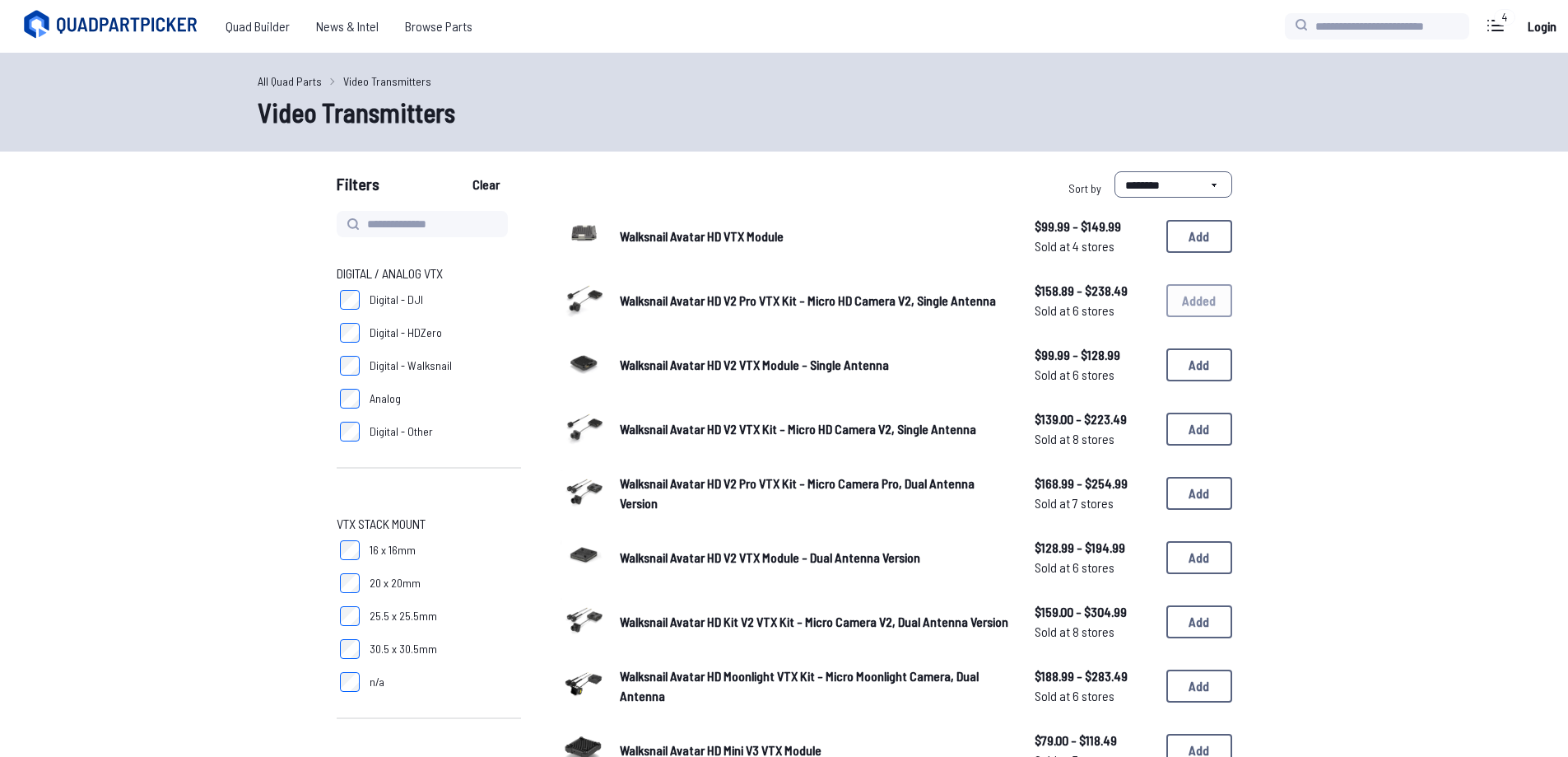
click at [301, 81] on link "All Quad Parts" at bounding box center [289, 81] width 64 height 17
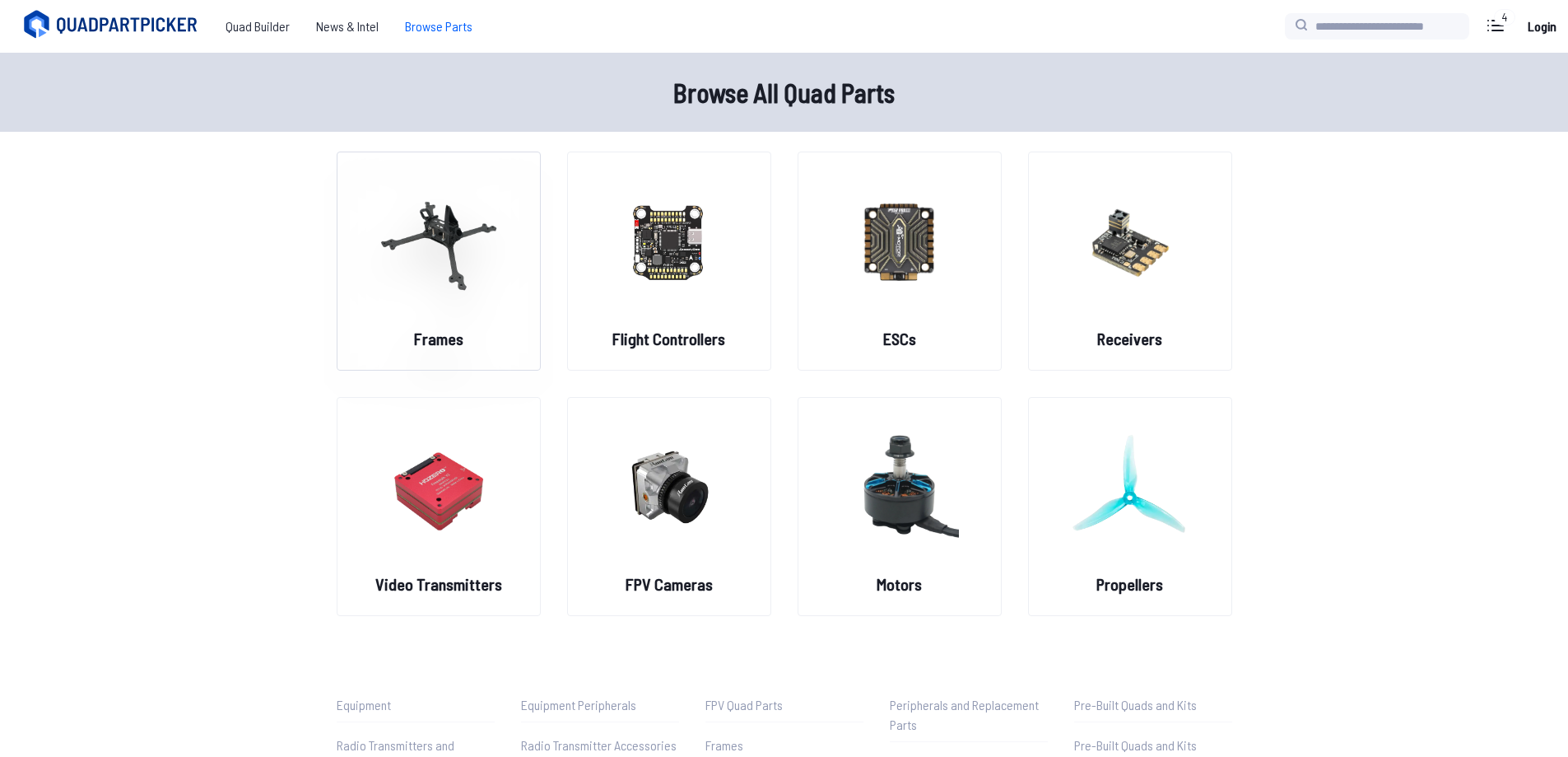
click at [489, 278] on img at bounding box center [439, 241] width 119 height 145
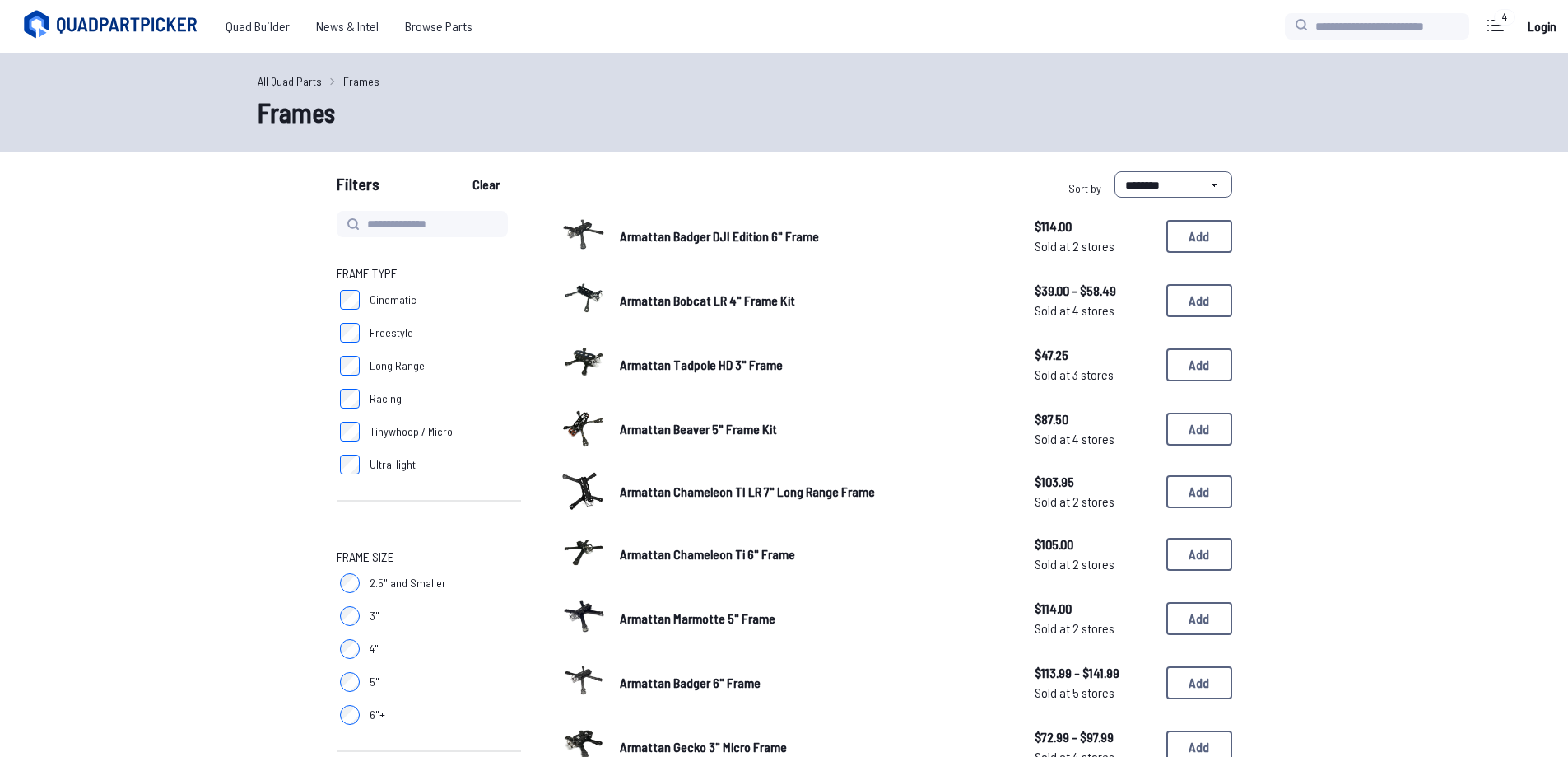
click at [696, 302] on span "Armattan Bobcat LR 4" Frame Kit" at bounding box center [707, 300] width 175 height 15
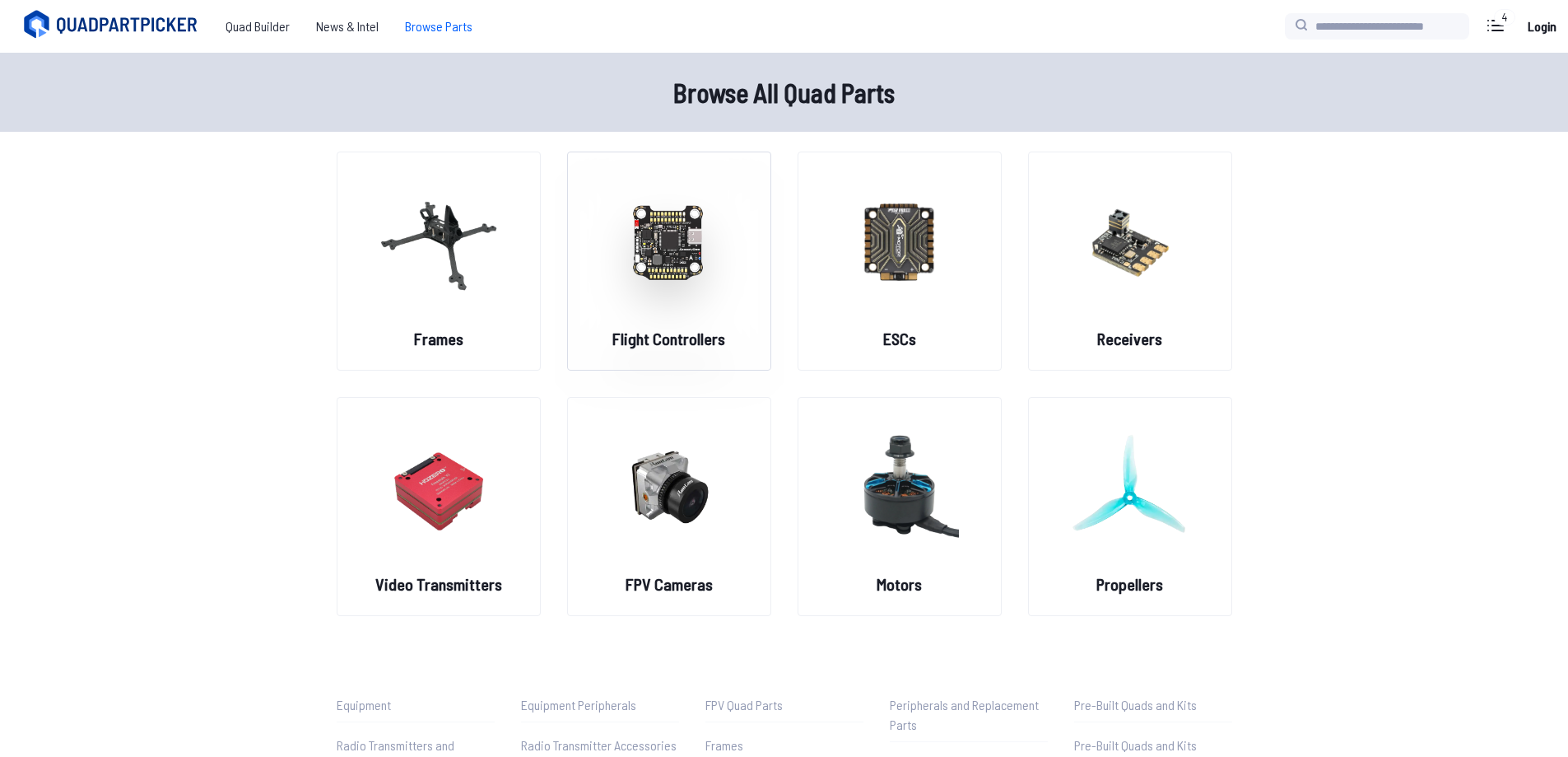
click at [695, 319] on figure at bounding box center [669, 240] width 184 height 174
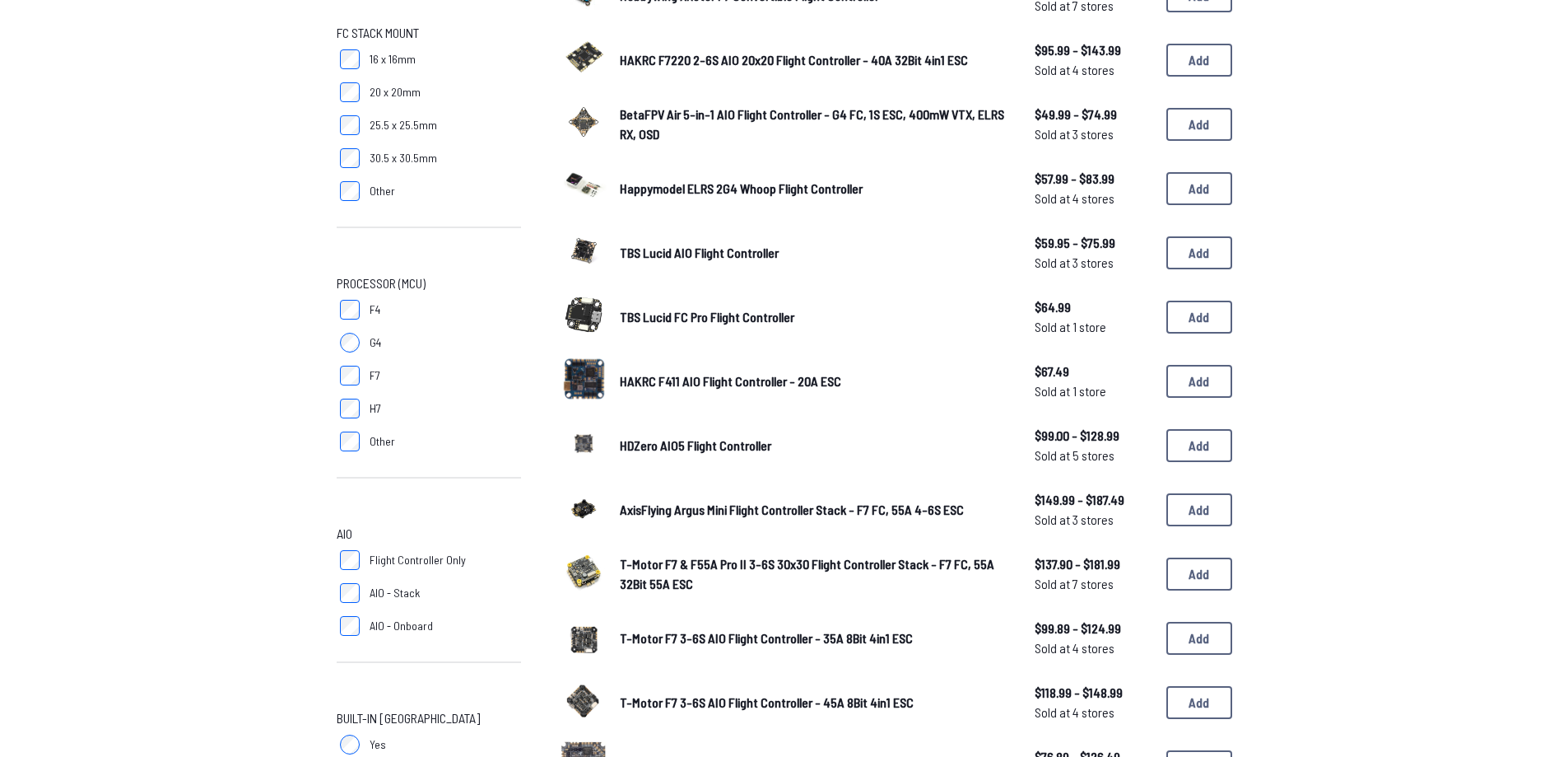
scroll to position [476, 0]
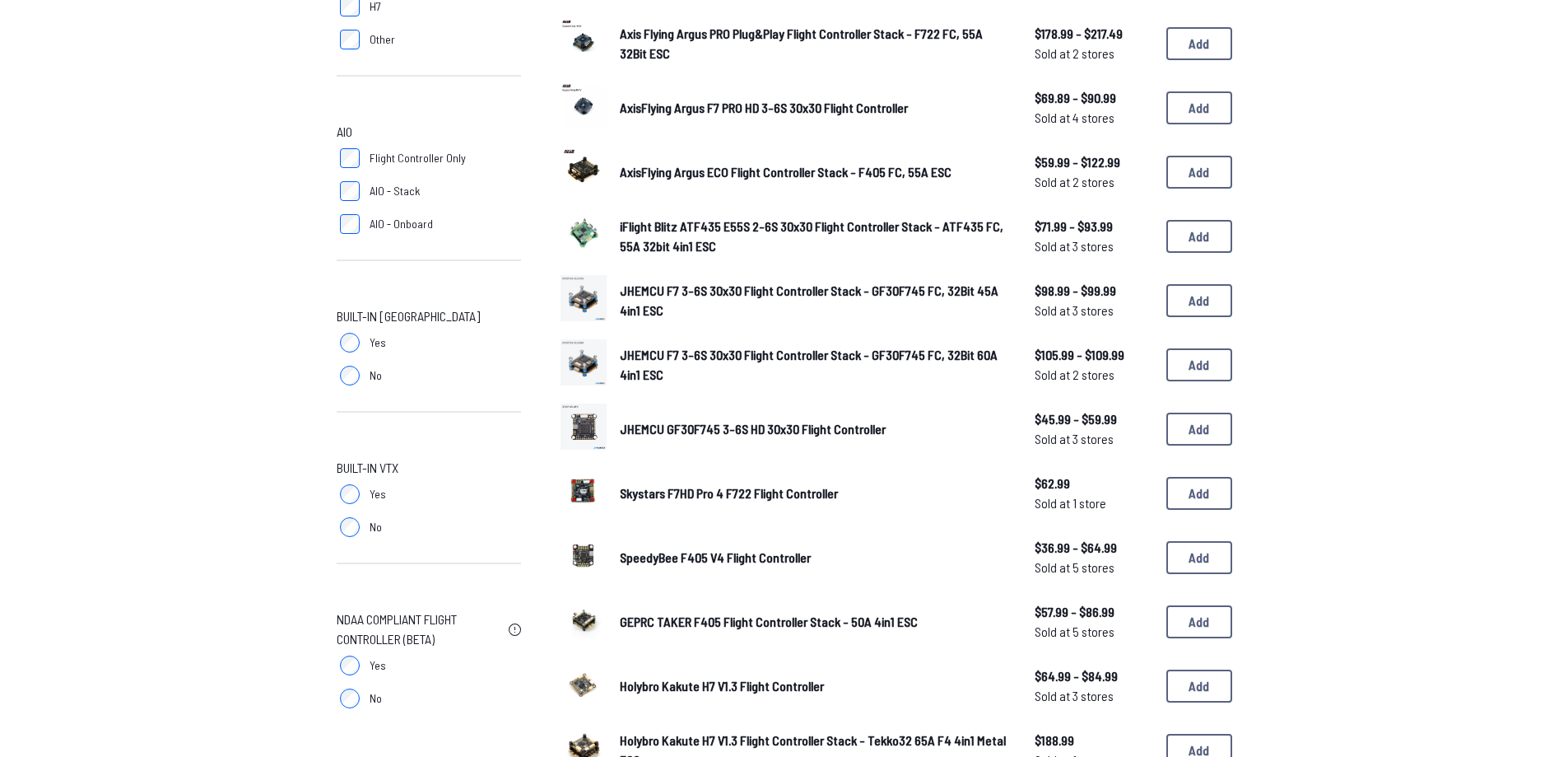
scroll to position [658, 0]
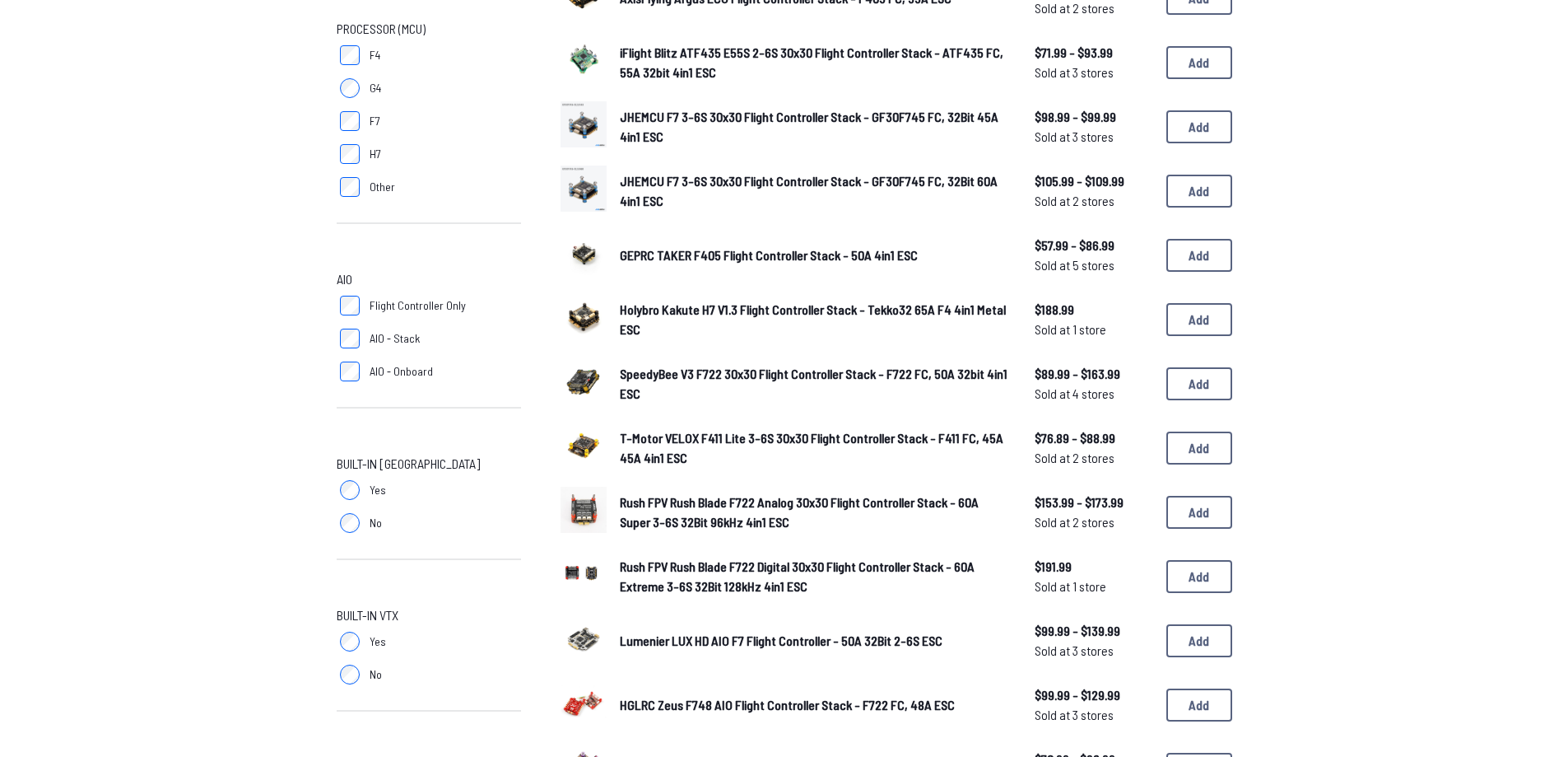
scroll to position [494, 0]
click at [342, 684] on label "No" at bounding box center [428, 675] width 184 height 33
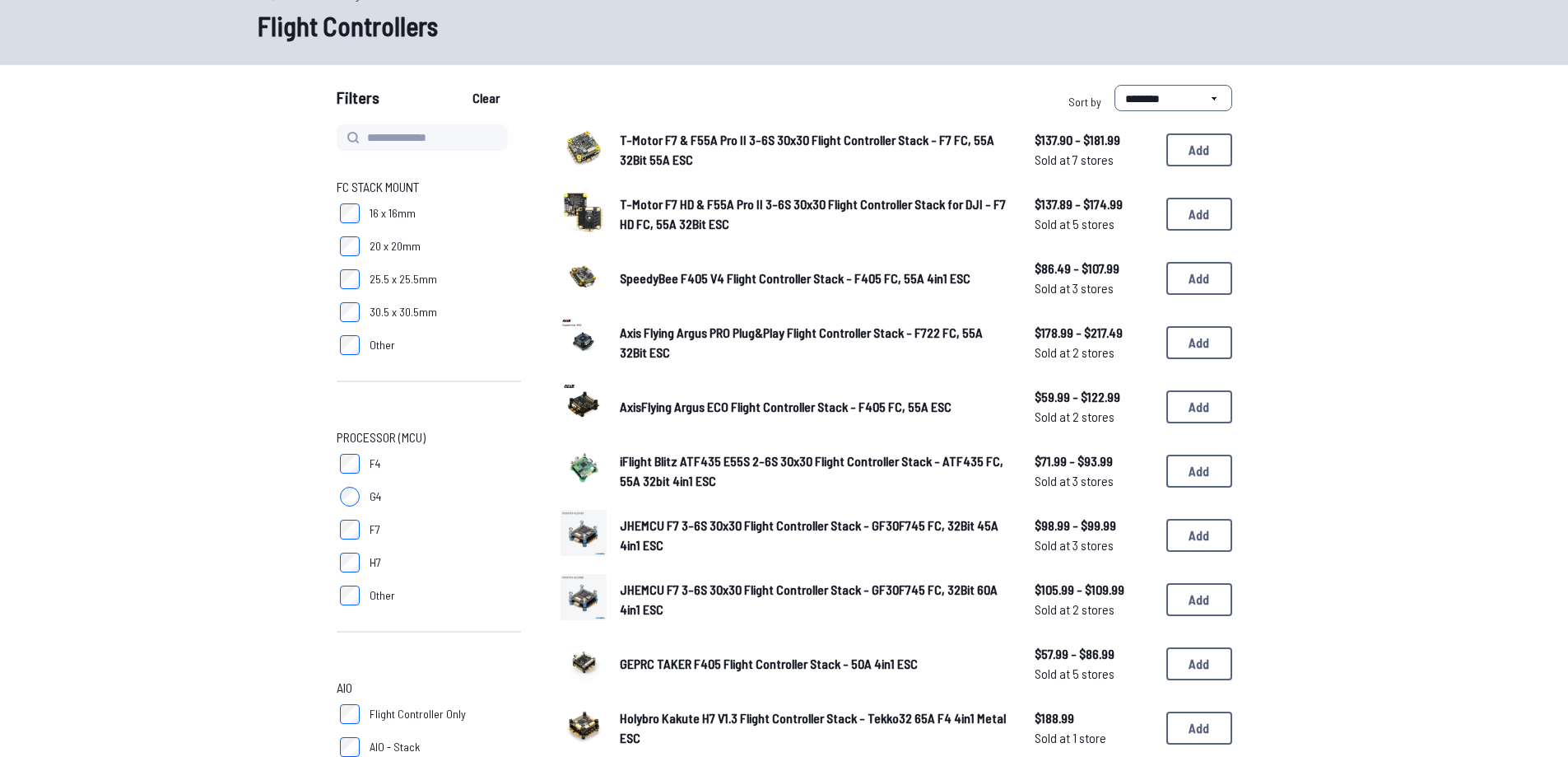
scroll to position [82, 0]
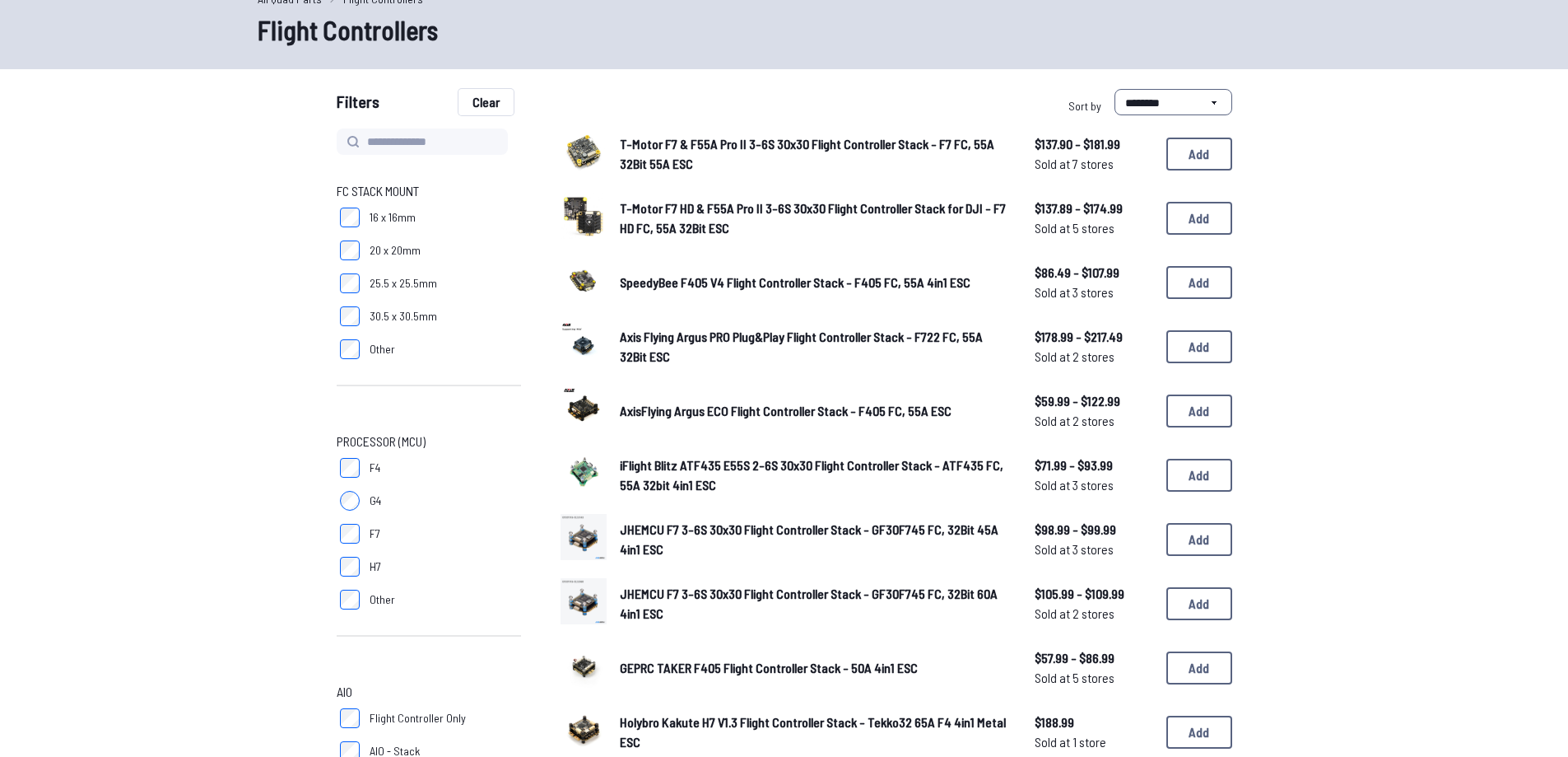
click at [485, 108] on button "Clear" at bounding box center [487, 102] width 56 height 26
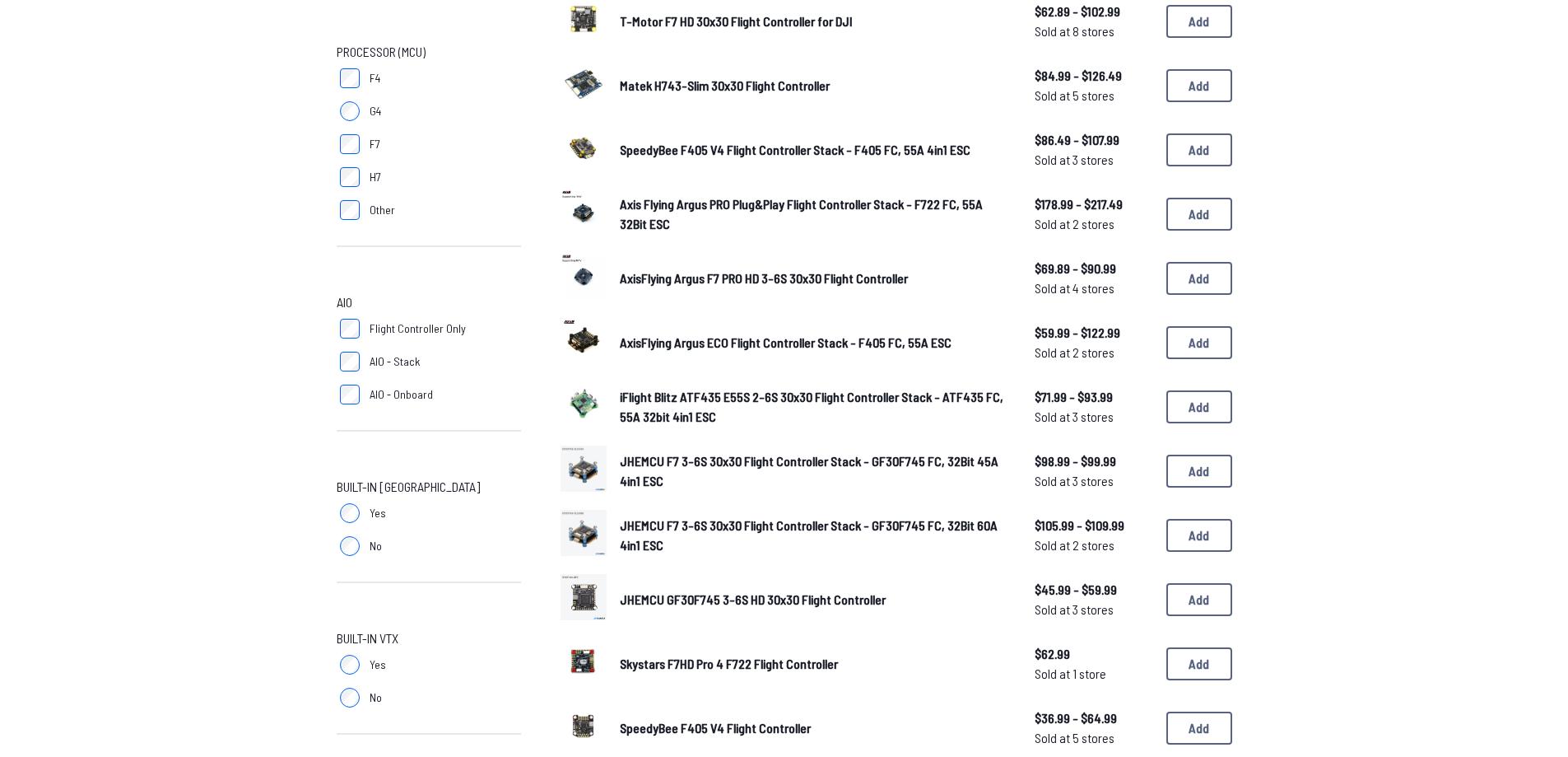
scroll to position [494, 0]
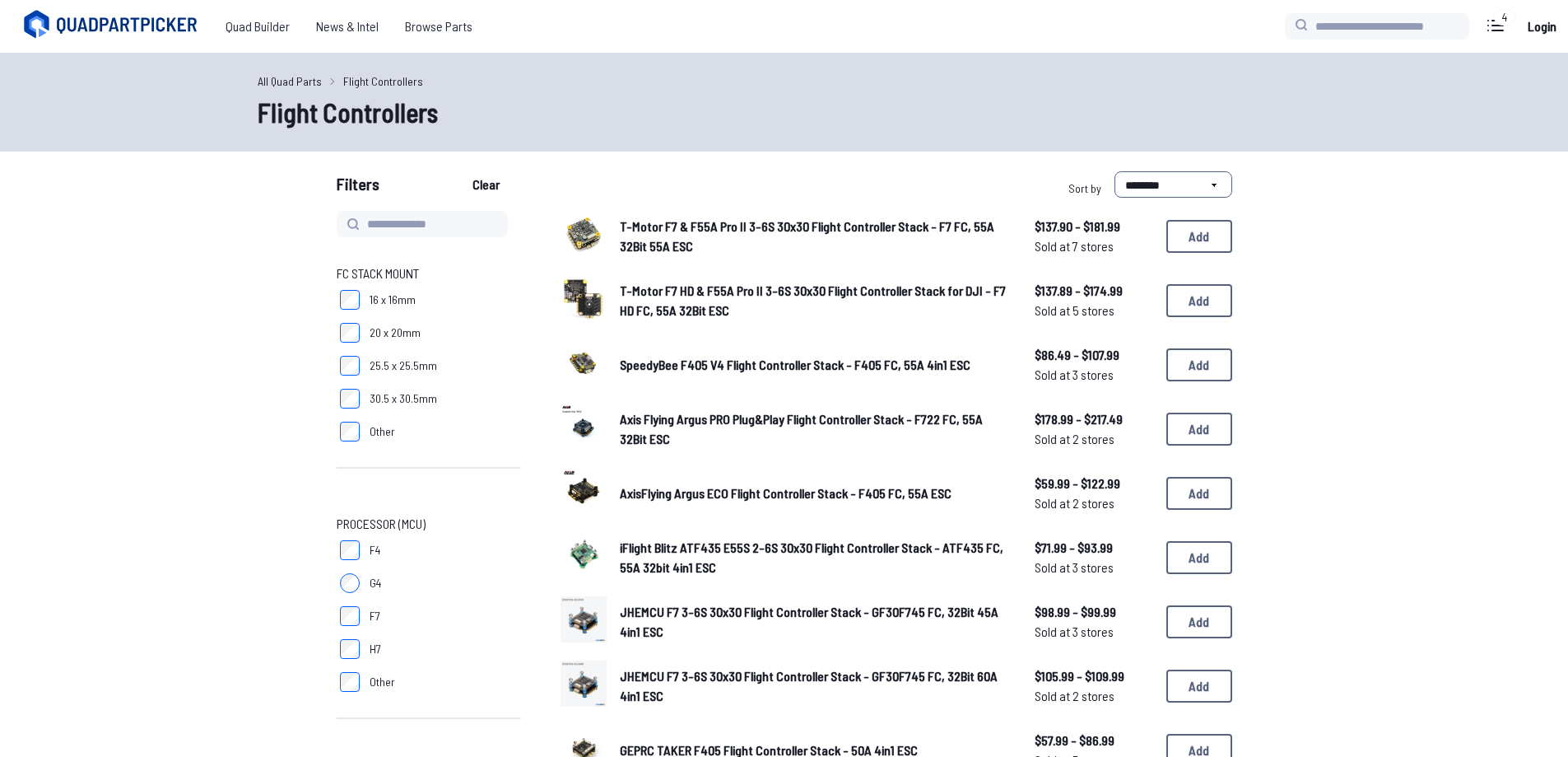
click at [302, 84] on link "All Quad Parts" at bounding box center [289, 81] width 64 height 17
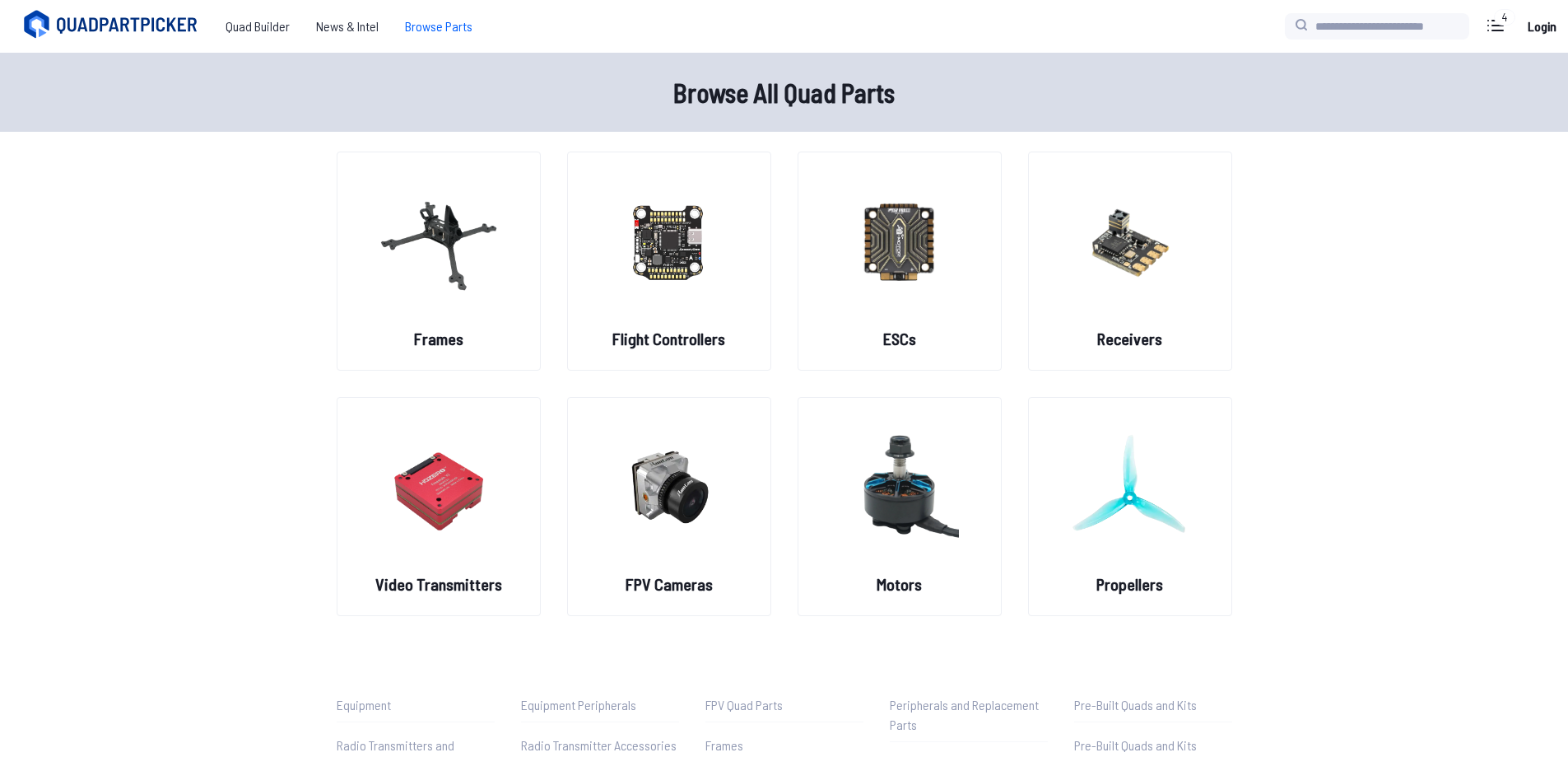
click at [407, 28] on span "Browse Parts" at bounding box center [439, 26] width 94 height 33
click at [260, 36] on span "Quad Builder" at bounding box center [258, 26] width 91 height 33
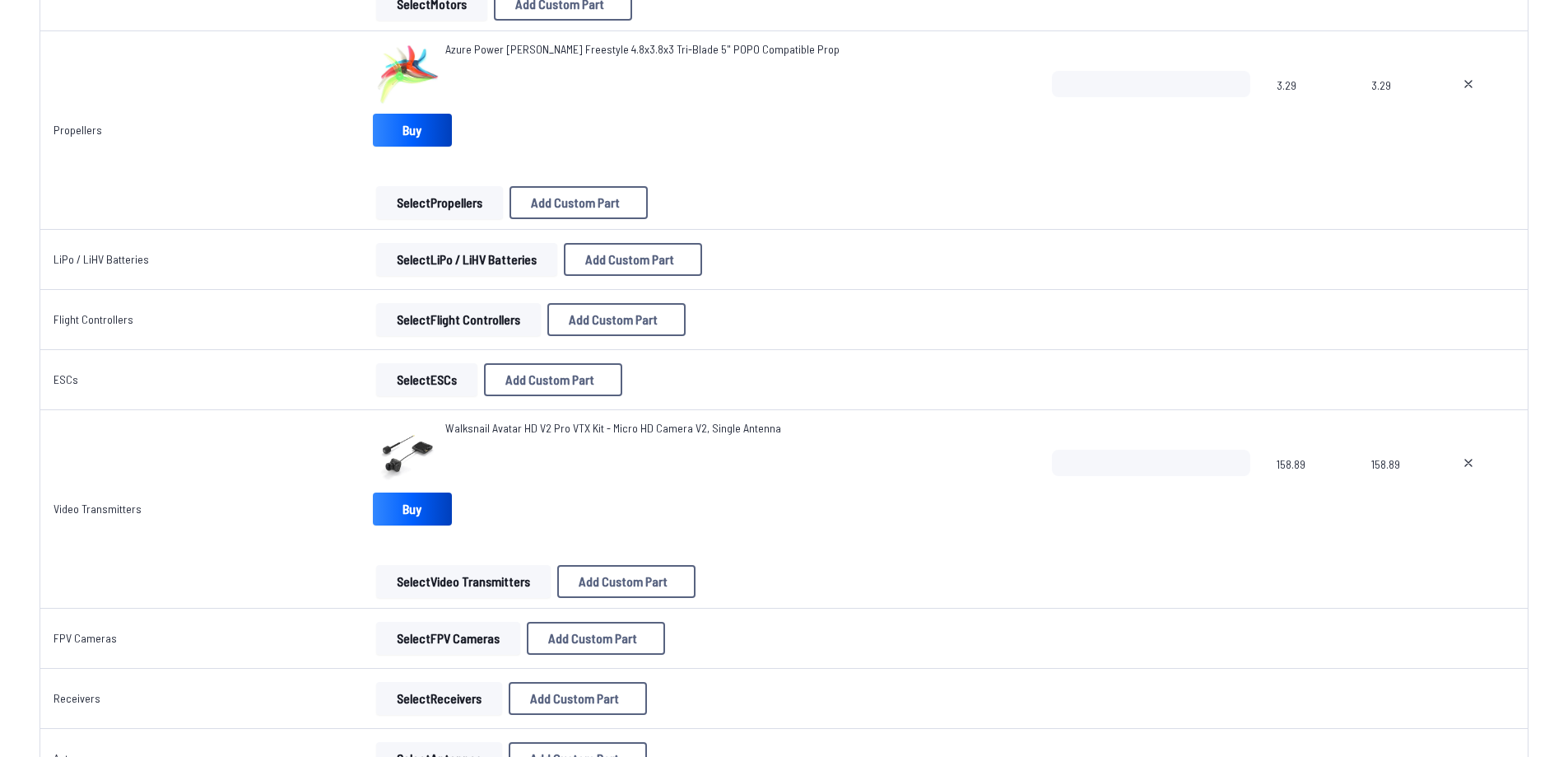
scroll to position [658, 0]
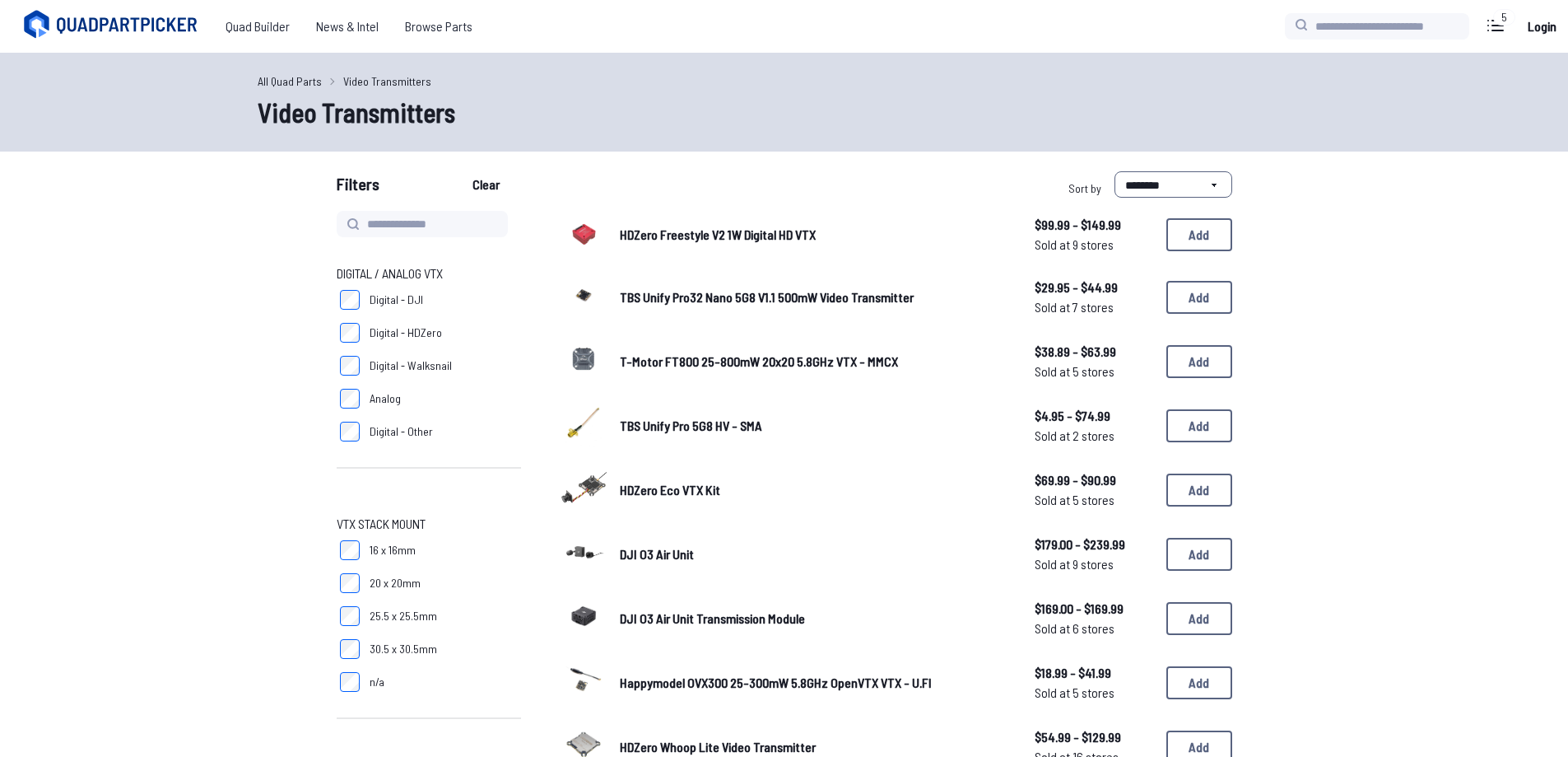
click at [296, 83] on link "All Quad Parts" at bounding box center [289, 81] width 64 height 17
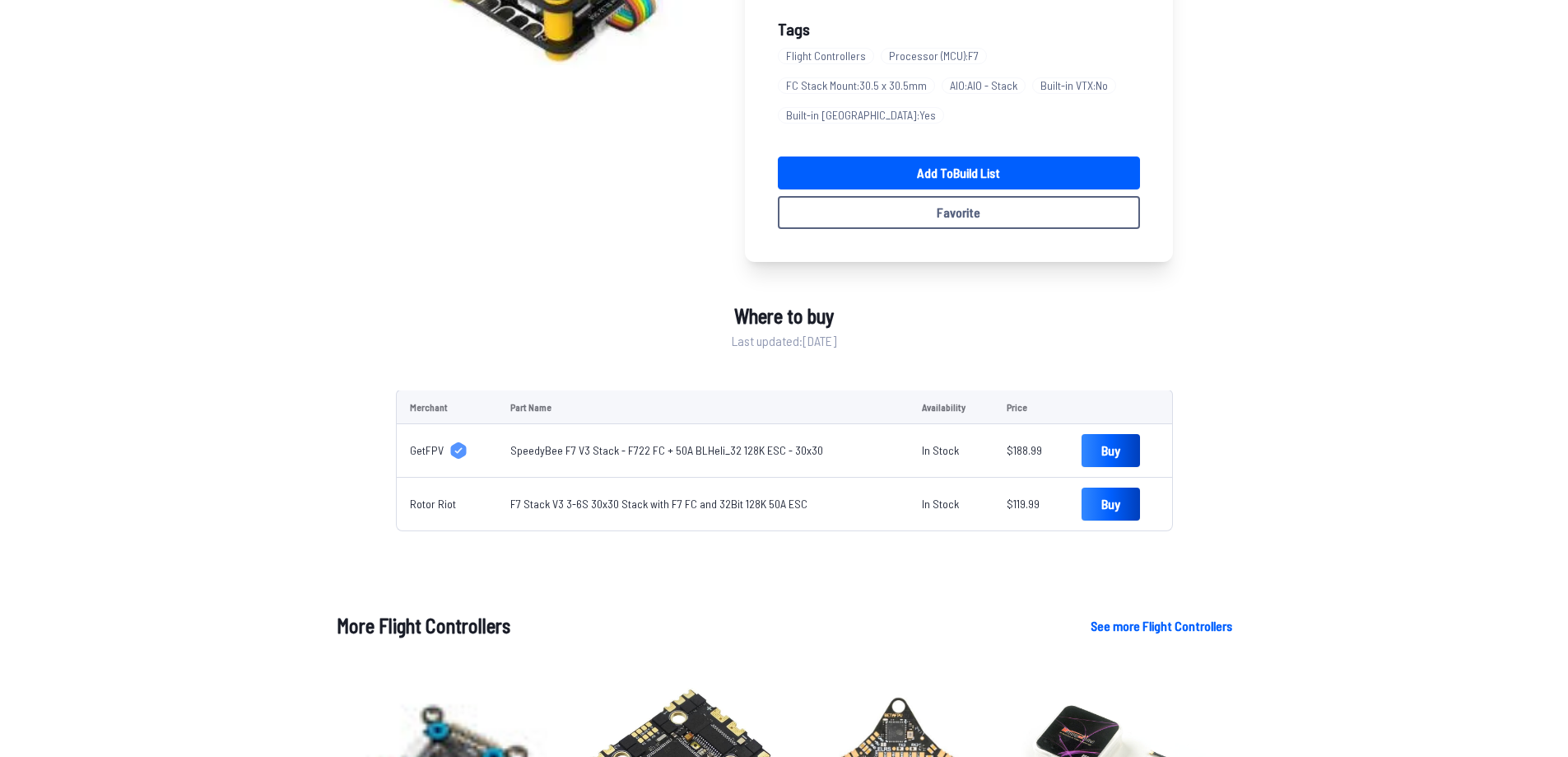
scroll to position [330, 0]
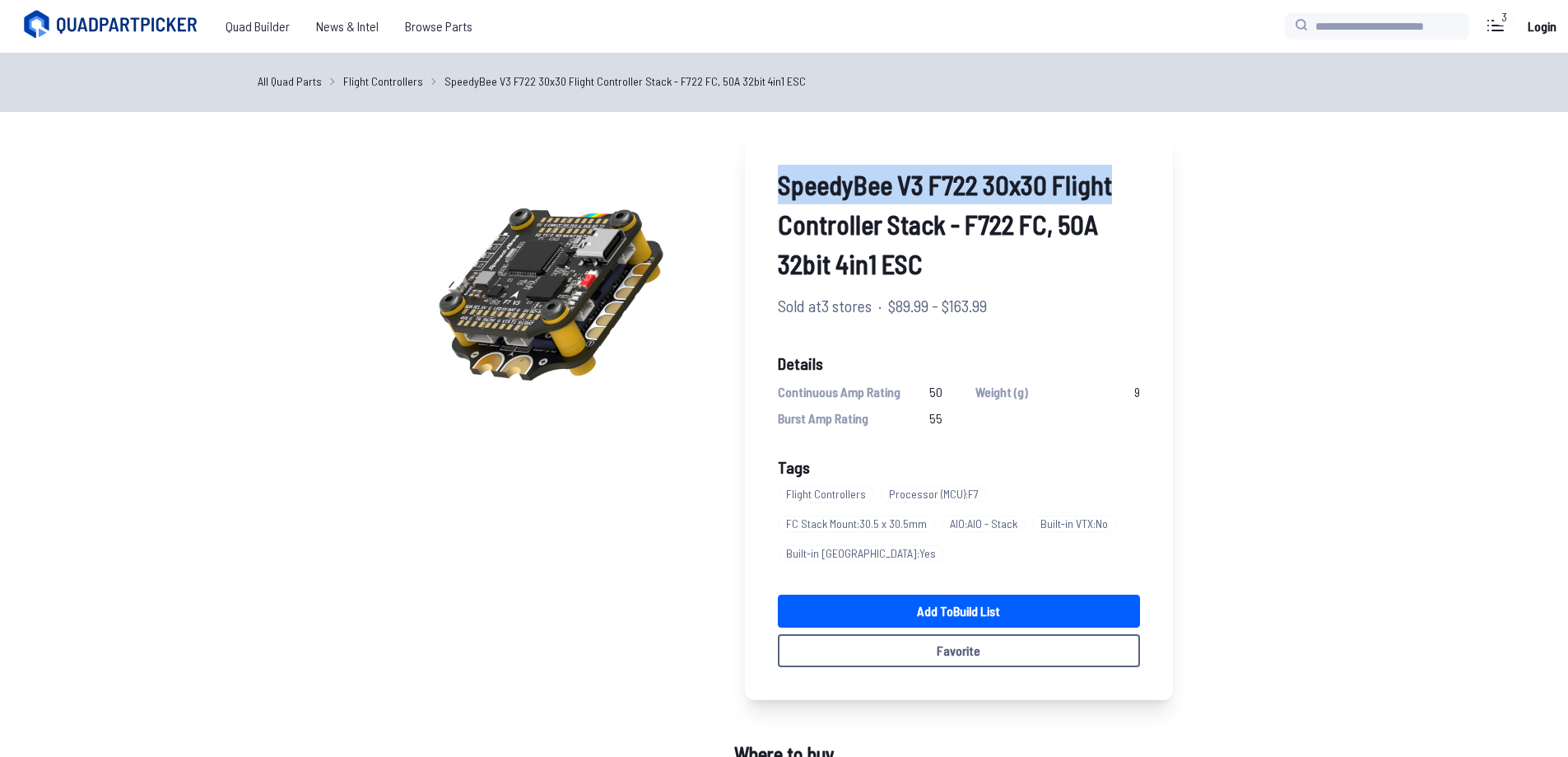
drag, startPoint x: 789, startPoint y: 186, endPoint x: 1143, endPoint y: 186, distance: 354.0
click at [1143, 186] on div "SpeedyBee V3 F722 30x30 Flight Controller Stack - F722 FC, 50A 32bit 4in1 ESC S…" at bounding box center [959, 415] width 428 height 568
drag, startPoint x: 1062, startPoint y: 187, endPoint x: 816, endPoint y: 202, distance: 246.5
click at [803, 201] on span "SpeedyBee V3 F722 30x30 Flight Controller Stack - F722 FC, 50A 32bit 4in1 ESC" at bounding box center [959, 224] width 362 height 119
drag, startPoint x: 945, startPoint y: 226, endPoint x: 766, endPoint y: 161, distance: 190.4
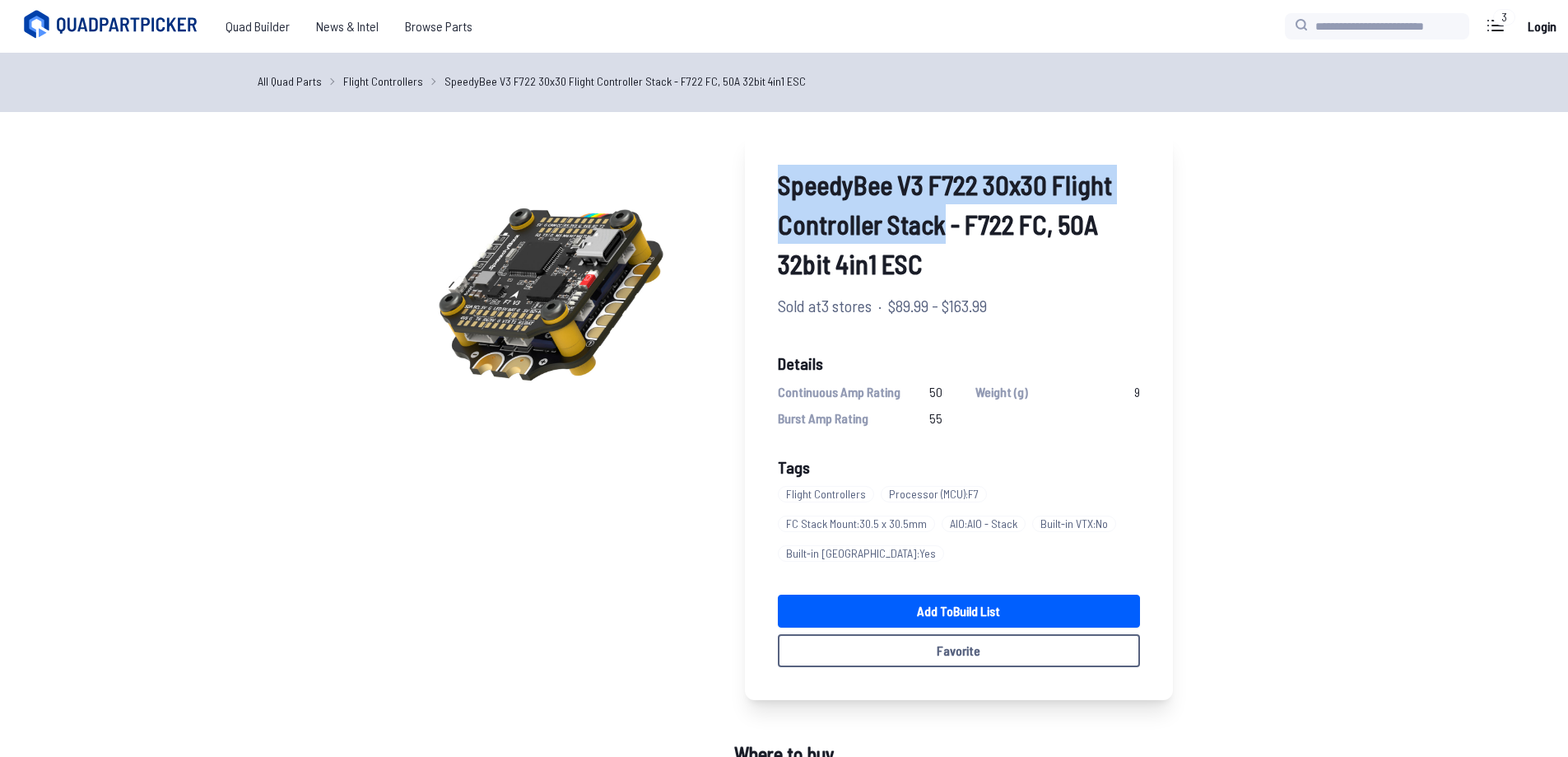
click at [766, 161] on div "SpeedyBee V3 F722 30x30 Flight Controller Stack - F722 FC, 50A 32bit 4in1 ESC S…" at bounding box center [959, 415] width 428 height 568
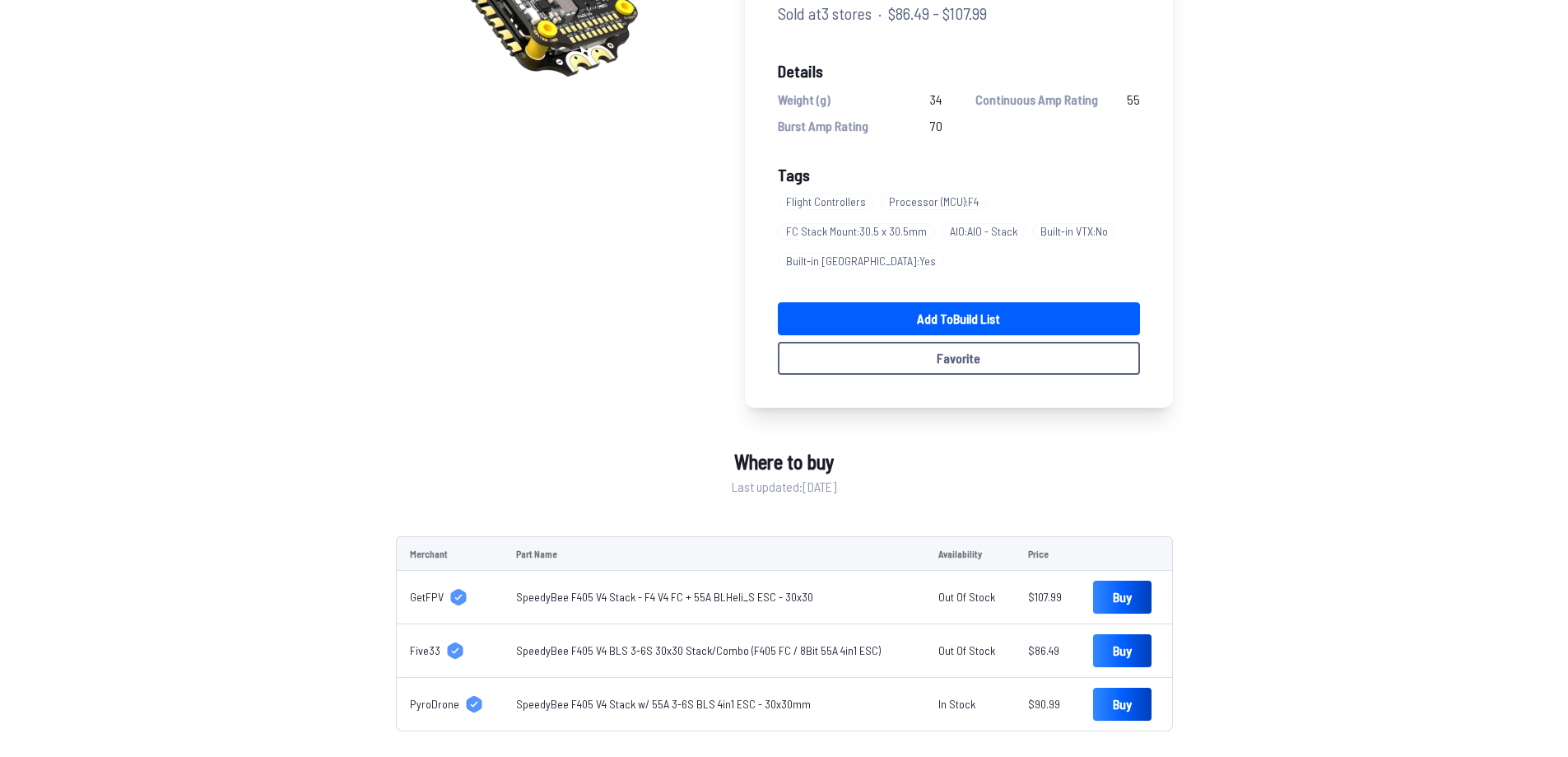
scroll to position [412, 0]
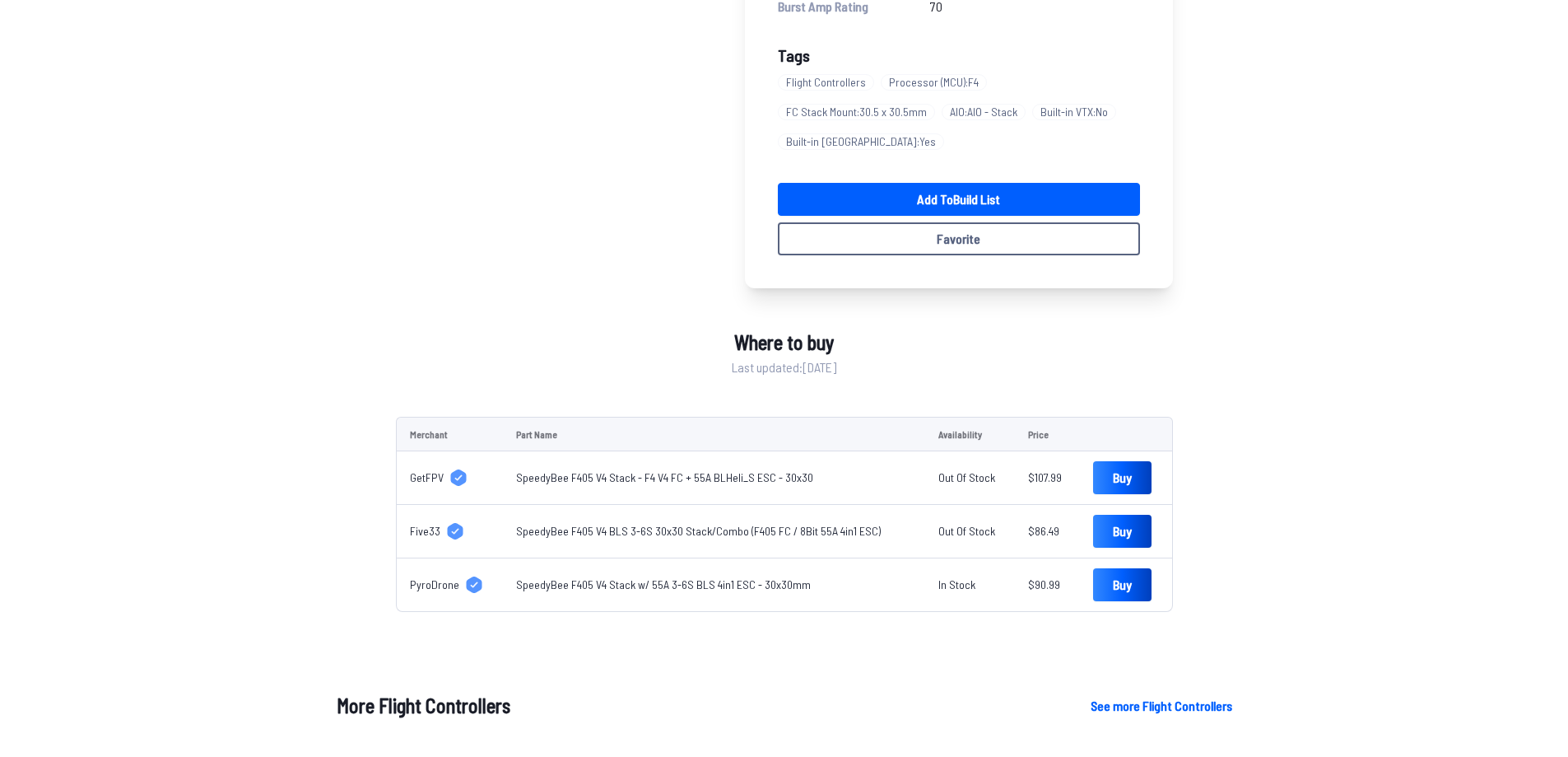
click at [734, 588] on link "SpeedyBee F405 V4 Stack w/ 55A 3-6S BLS 4in1 ESC - 30x30mm" at bounding box center [664, 584] width 295 height 14
